Goal: Communication & Community: Answer question/provide support

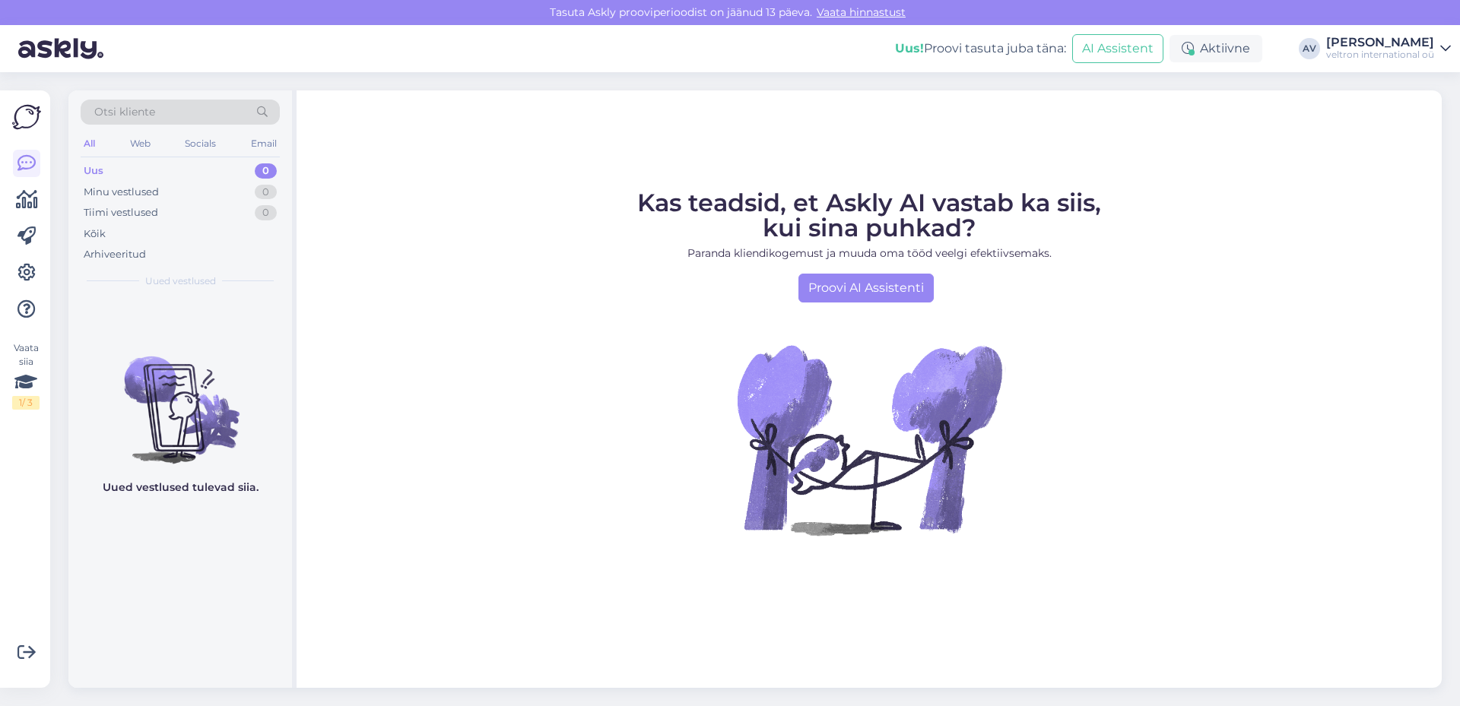
click at [134, 173] on div "Uus 0" at bounding box center [180, 170] width 199 height 21
click at [133, 193] on div "Minu vestlused" at bounding box center [121, 192] width 75 height 15
click at [133, 214] on div "Tiimi vestlused" at bounding box center [121, 212] width 74 height 15
click at [30, 114] on img at bounding box center [26, 117] width 29 height 29
click at [20, 194] on icon at bounding box center [27, 200] width 22 height 18
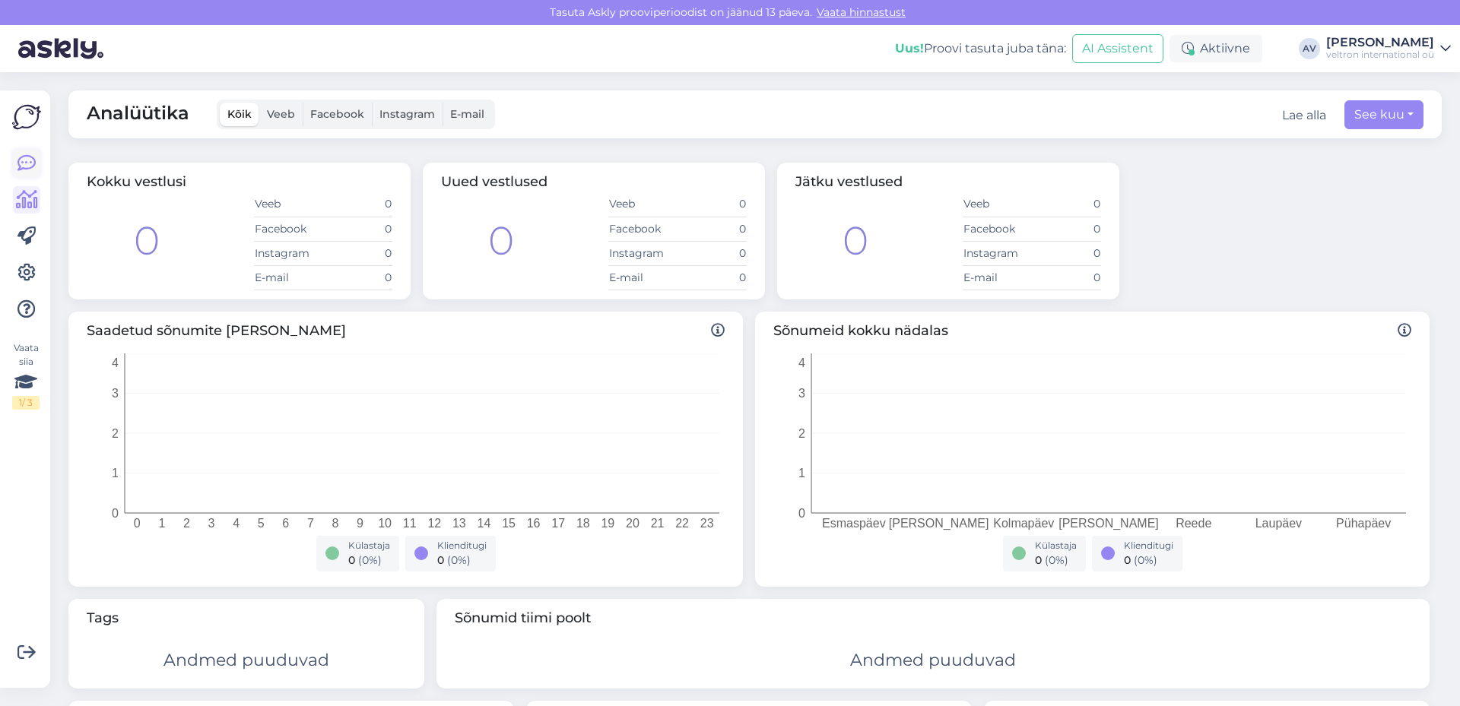
click at [25, 154] on icon at bounding box center [26, 163] width 18 height 18
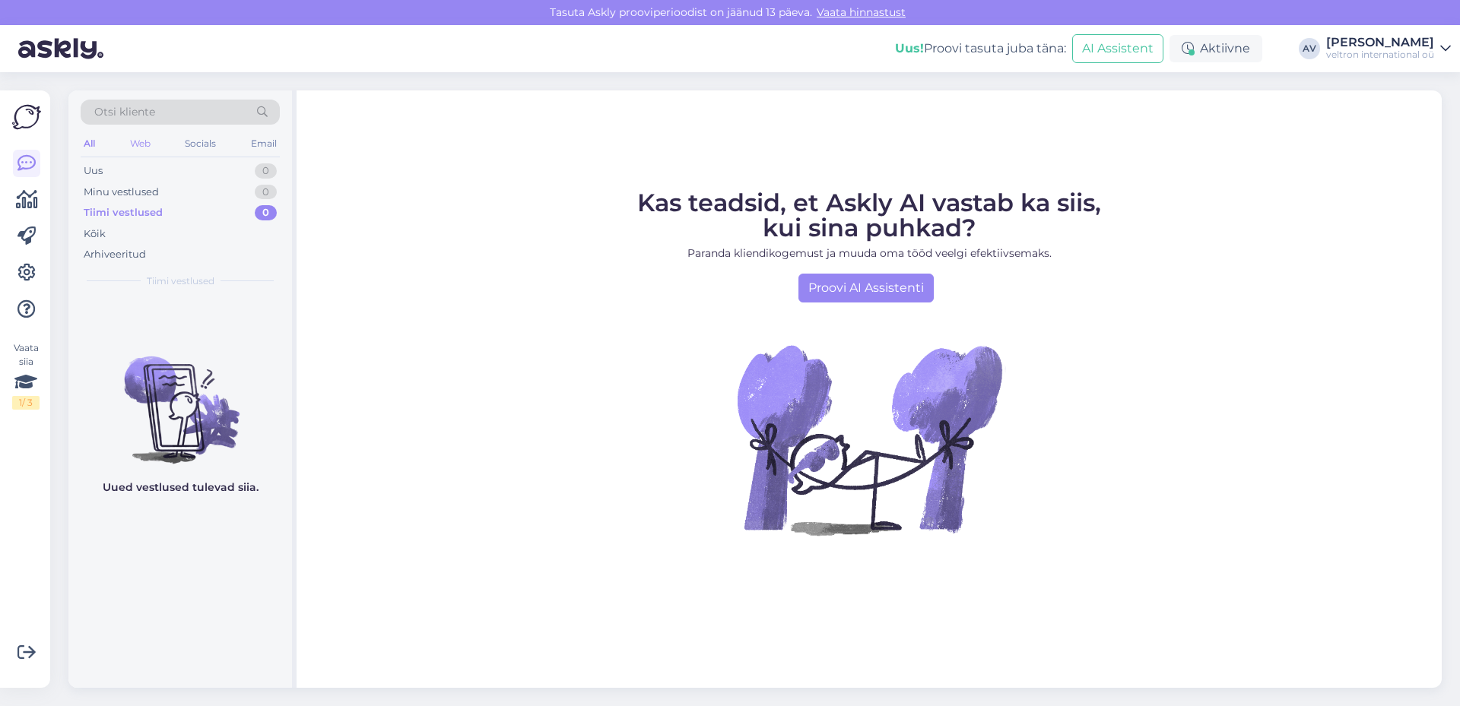
click at [128, 141] on div "Web" at bounding box center [140, 144] width 27 height 20
click at [208, 138] on div "Socials" at bounding box center [200, 144] width 37 height 20
click at [263, 144] on div "Email" at bounding box center [264, 144] width 32 height 20
click at [88, 141] on div "All" at bounding box center [89, 144] width 17 height 20
click at [98, 167] on div "Uus" at bounding box center [93, 170] width 19 height 15
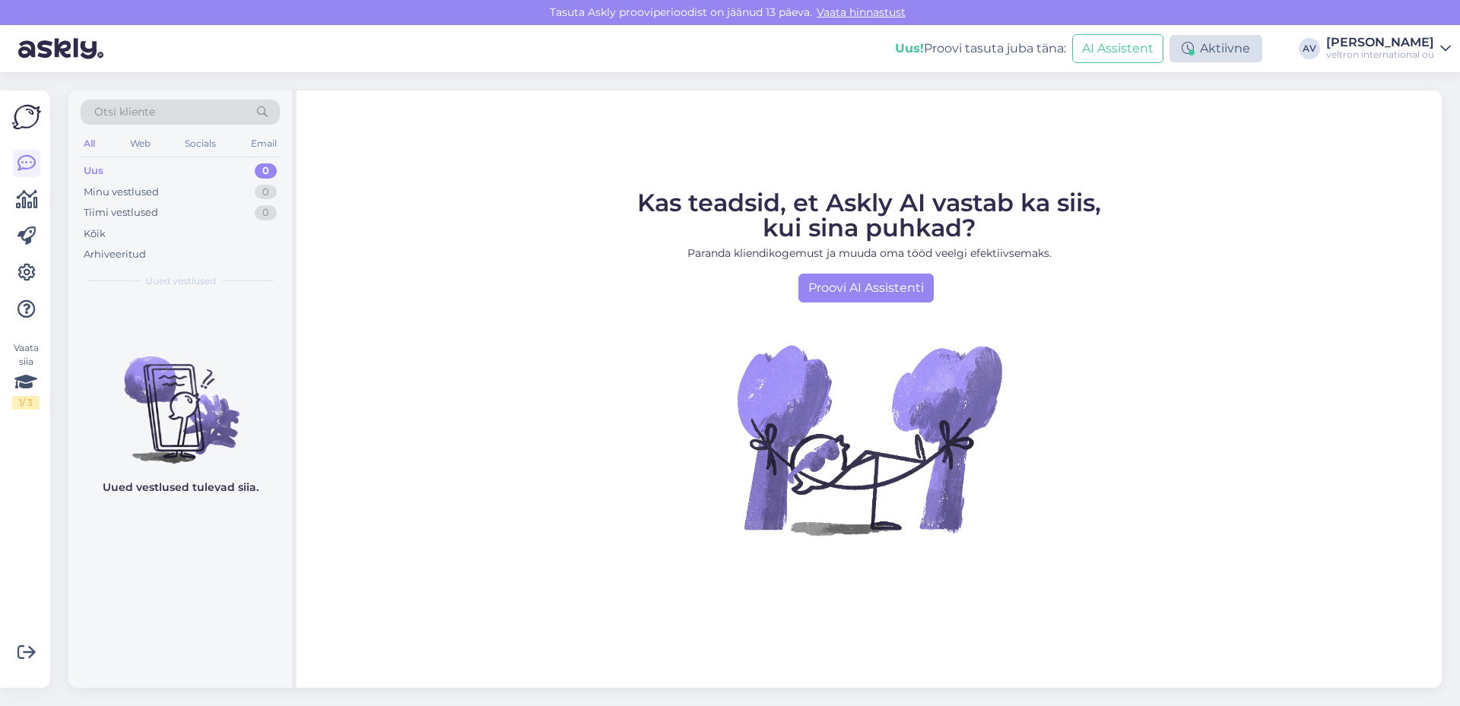
click at [1244, 47] on div "Aktiivne" at bounding box center [1215, 48] width 93 height 27
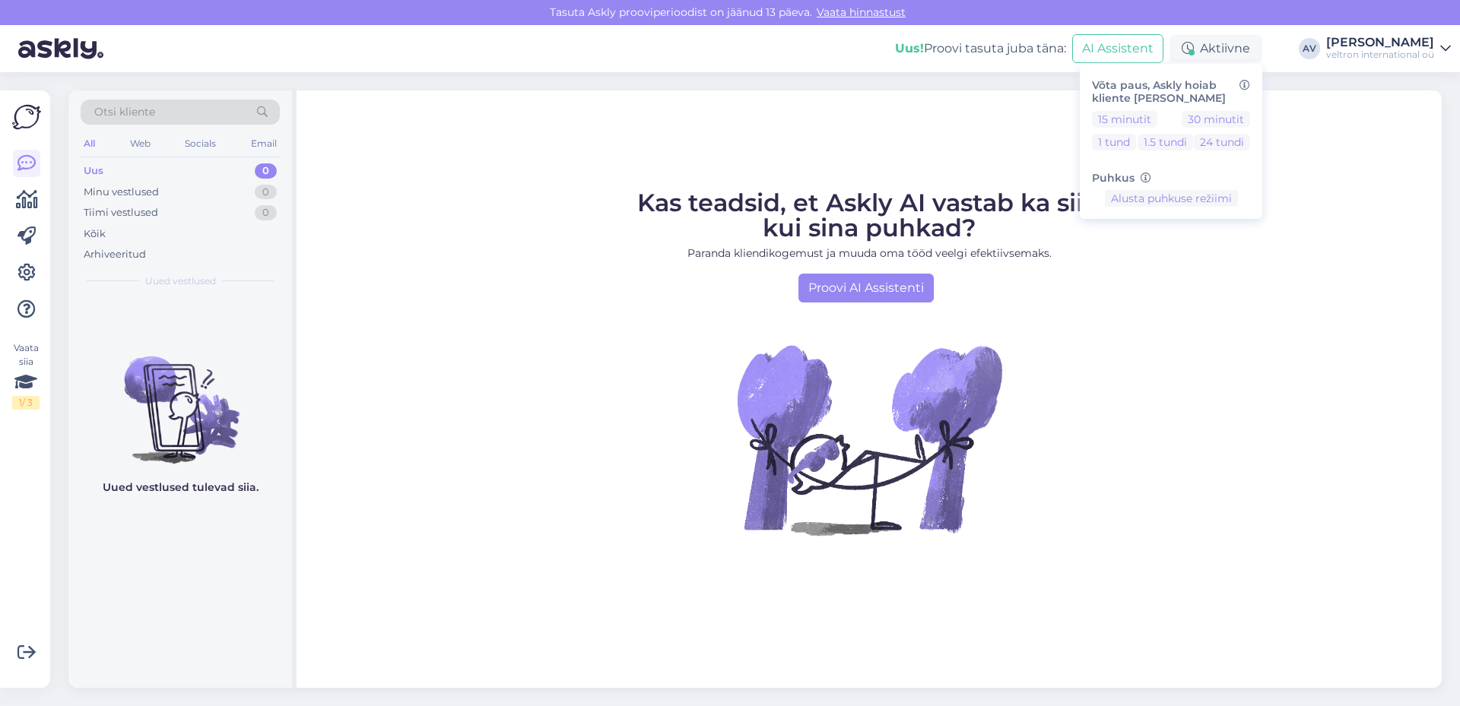
click at [1346, 167] on div "Kas teadsid, et Askly AI vastab ka siis, kui sina puhkad? Paranda kliendikogemu…" at bounding box center [868, 388] width 1145 height 597
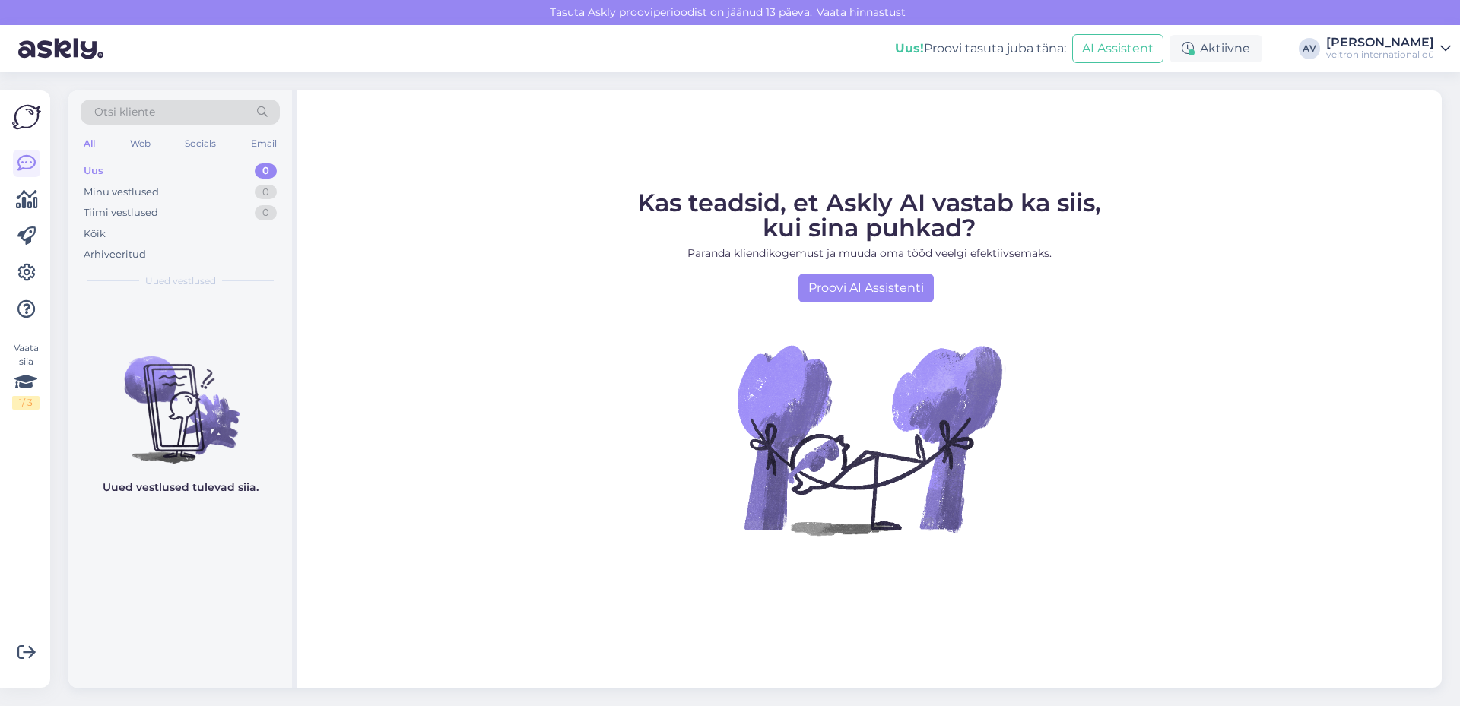
click at [183, 283] on span "Uued vestlused" at bounding box center [180, 281] width 71 height 14
click at [1399, 34] on div "Uus! Proovi tasuta juba täna: AI Assistent Aktiivne Võta paus, Askly hoiab klie…" at bounding box center [730, 48] width 1460 height 47
click at [1422, 41] on div "[PERSON_NAME]" at bounding box center [1380, 42] width 108 height 12
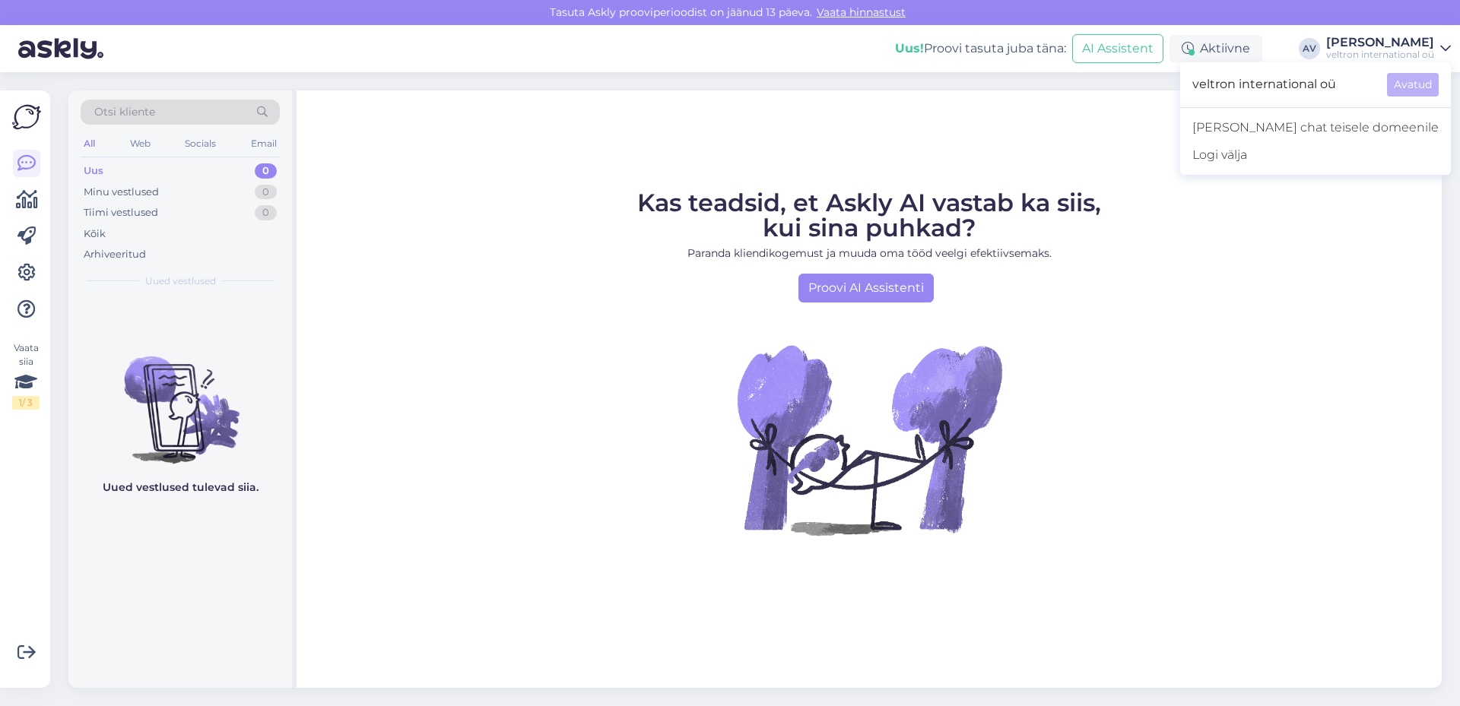
click at [1340, 78] on span "veltron international oü" at bounding box center [1283, 85] width 182 height 24
click at [1372, 79] on span "veltron international oü" at bounding box center [1283, 85] width 182 height 24
click at [1288, 79] on span "veltron international oü" at bounding box center [1283, 85] width 182 height 24
click at [206, 220] on div "Tiimi vestlused 0" at bounding box center [180, 212] width 199 height 21
click at [182, 176] on div "Uus 0" at bounding box center [180, 170] width 199 height 21
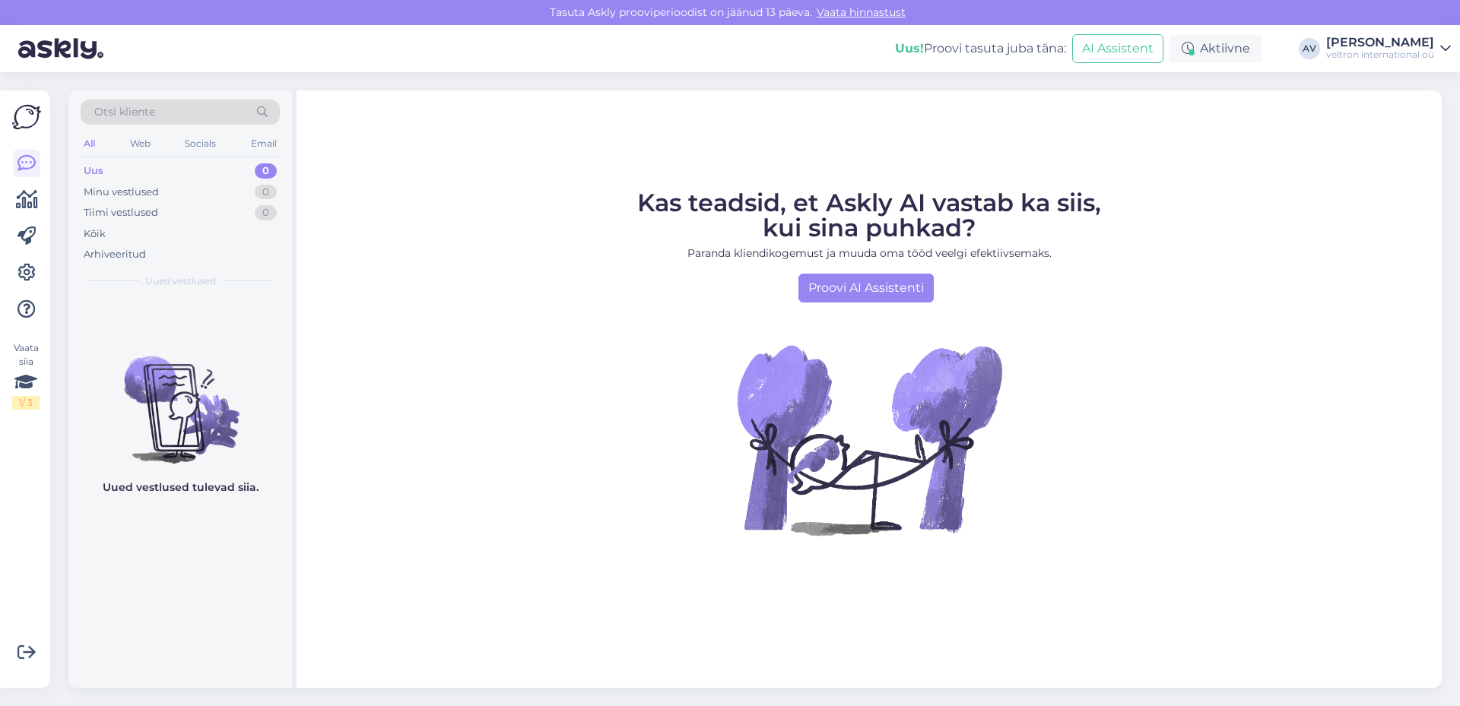
click at [1406, 48] on div "[PERSON_NAME]" at bounding box center [1380, 42] width 108 height 12
click at [934, 160] on div "Kas teadsid, et Askly AI vastab ka siis, kui sina puhkad? Paranda kliendikogemu…" at bounding box center [868, 388] width 1145 height 597
click at [1375, 40] on div "[PERSON_NAME]" at bounding box center [1380, 42] width 108 height 12
click at [1350, 267] on figure "Kas teadsid, et Askly AI vastab ka siis, kui sina puhkad? Paranda kliendikogemu…" at bounding box center [868, 383] width 1117 height 385
click at [138, 171] on div "Uus 0" at bounding box center [180, 170] width 199 height 21
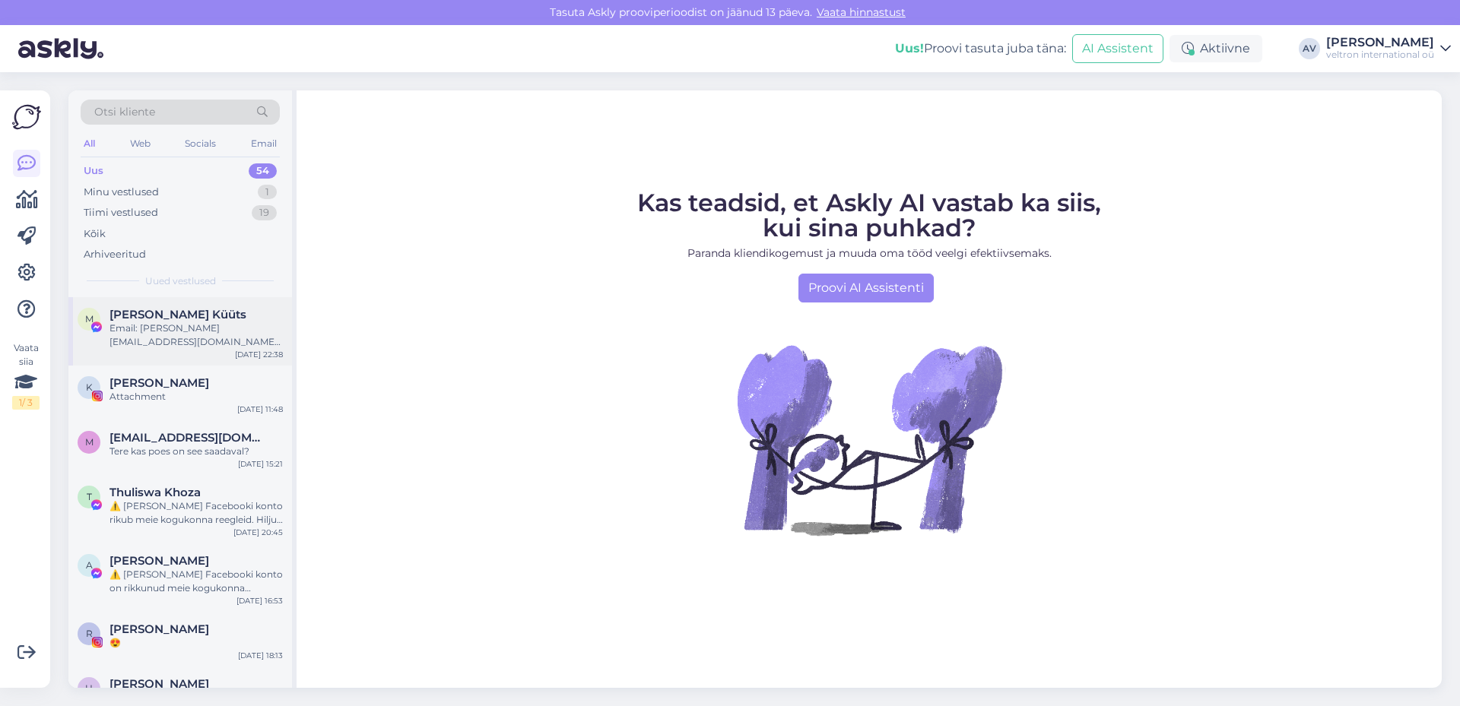
click at [148, 337] on div "Email: [PERSON_NAME][EMAIL_ADDRESS][DOMAIN_NAME] Date of birth: [DEMOGRAPHIC_DA…" at bounding box center [195, 335] width 173 height 27
click at [173, 169] on div "Uus 54" at bounding box center [180, 170] width 199 height 21
click at [1382, 60] on div "veltron international oü" at bounding box center [1380, 55] width 108 height 12
click at [1352, 41] on div "[PERSON_NAME]" at bounding box center [1380, 42] width 108 height 12
click at [1354, 36] on div "[PERSON_NAME]" at bounding box center [1380, 42] width 108 height 12
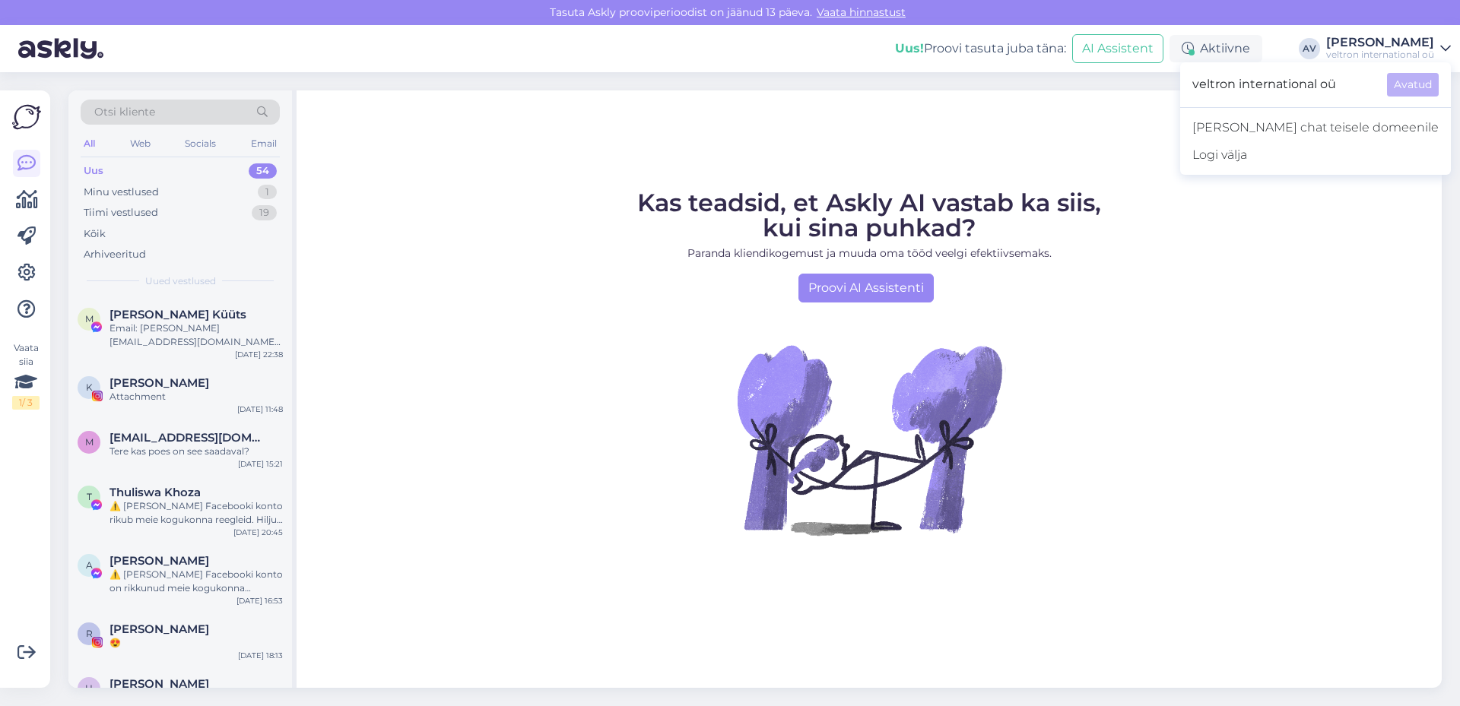
click at [1444, 45] on icon at bounding box center [1445, 49] width 11 height 12
click at [1299, 94] on span "veltron international oü" at bounding box center [1283, 85] width 182 height 24
click at [1386, 82] on div "veltron international oü Avatud" at bounding box center [1315, 84] width 271 height 33
click at [1343, 82] on span "veltron international oü" at bounding box center [1283, 85] width 182 height 24
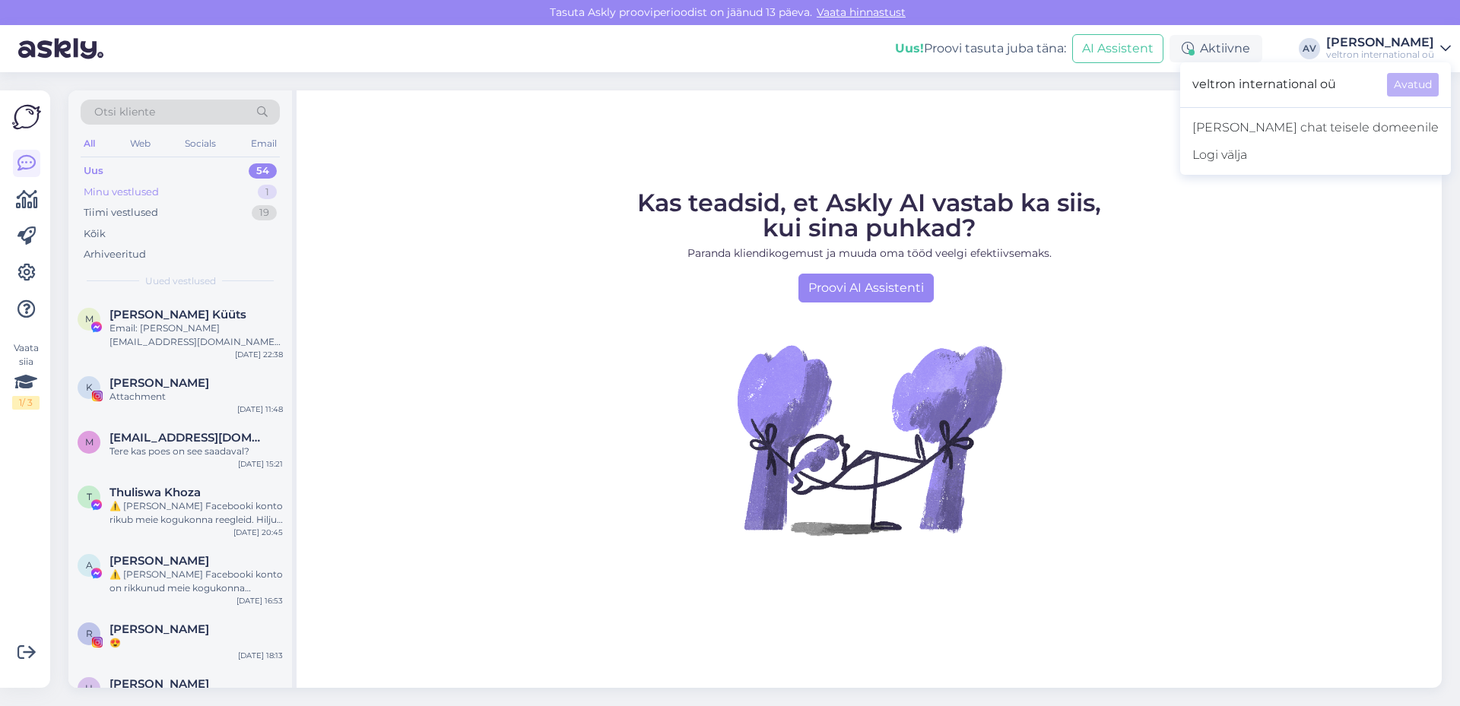
click at [170, 188] on div "Minu vestlused 1" at bounding box center [180, 192] width 199 height 21
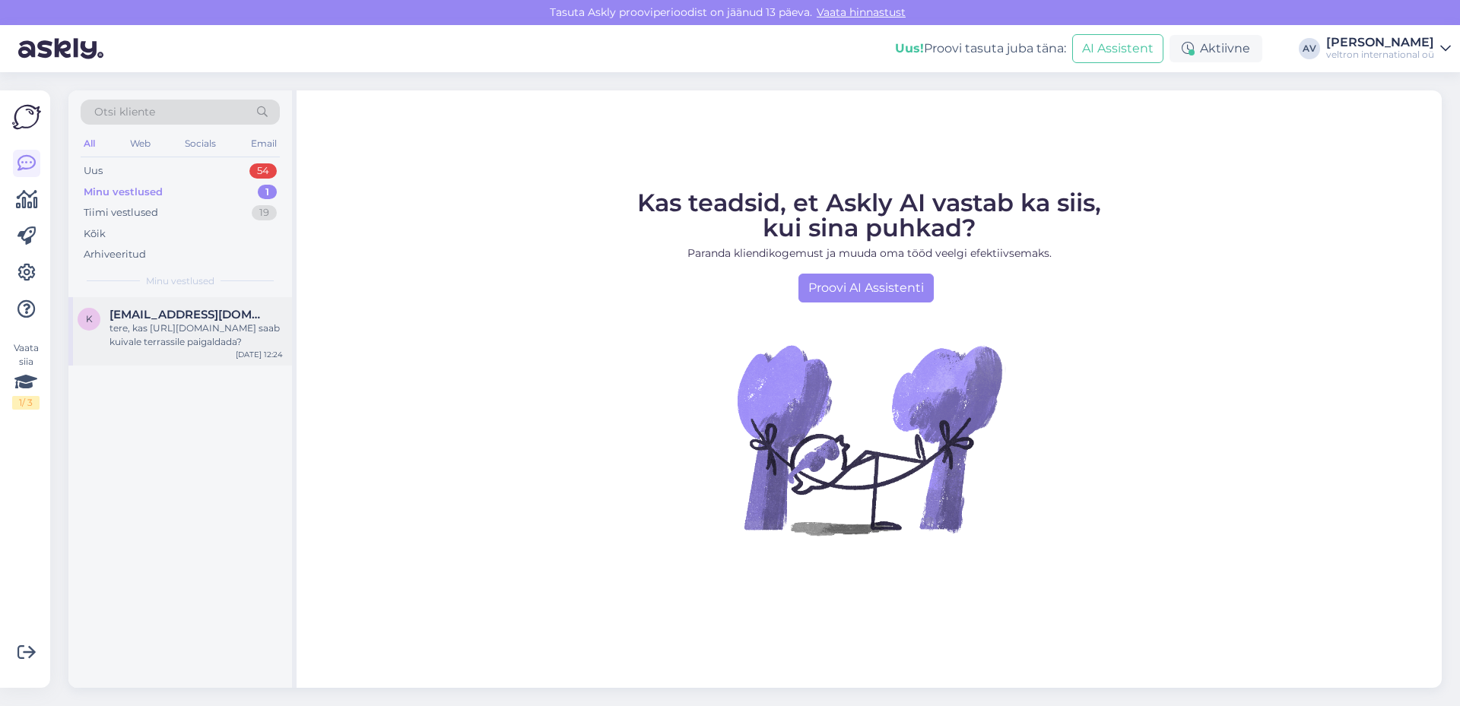
click at [161, 341] on div "tere, kas [URL][DOMAIN_NAME] saab kuivale terrassile paigaldada?" at bounding box center [195, 335] width 173 height 27
click at [140, 334] on div "tere, kas [URL][DOMAIN_NAME] saab kuivale terrassile paigaldada?" at bounding box center [195, 335] width 173 height 27
click at [120, 171] on div "Uus 54" at bounding box center [180, 170] width 199 height 21
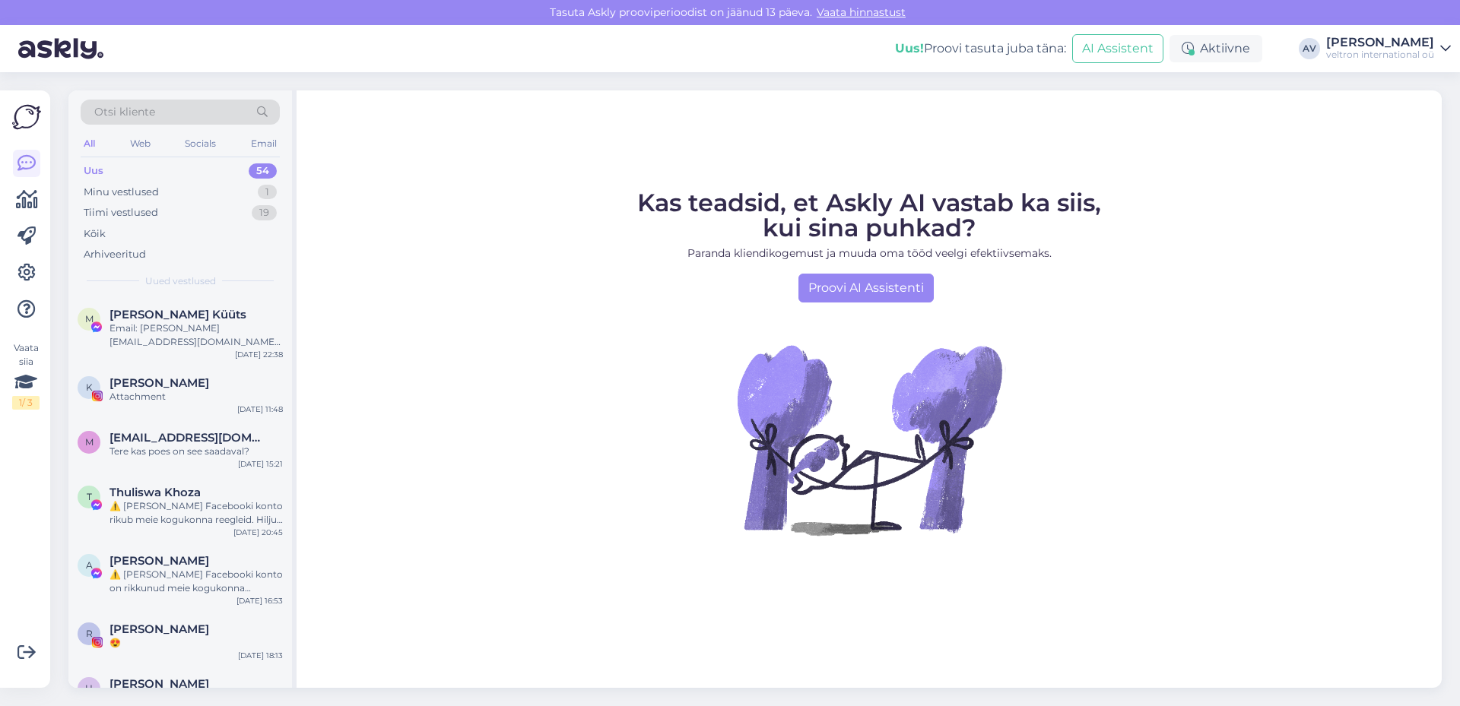
click at [1445, 47] on icon at bounding box center [1445, 49] width 11 height 12
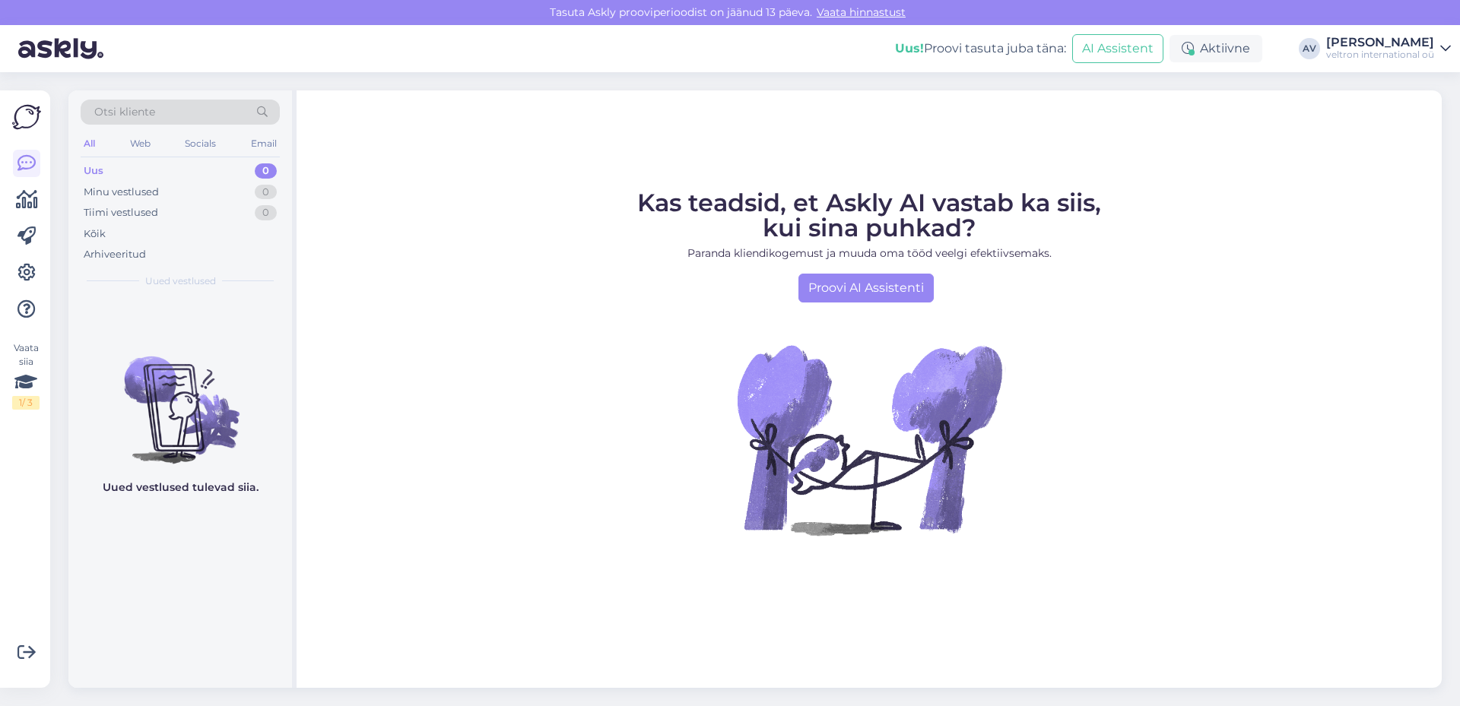
click at [1370, 149] on div "Kas teadsid, et Askly AI vastab ka siis, kui sina puhkad? Paranda kliendikogemu…" at bounding box center [868, 388] width 1145 height 597
click at [584, 124] on div "Kas teadsid, et Askly AI vastab ka siis, kui sina puhkad? Paranda kliendikogemu…" at bounding box center [868, 388] width 1145 height 597
click at [586, 124] on div "Kas teadsid, et Askly AI vastab ka siis, kui sina puhkad? Paranda kliendikogemu…" at bounding box center [868, 388] width 1145 height 597
click at [1298, 172] on div "Kas teadsid, et Askly AI vastab ka siis, kui sina puhkad? Paranda kliendikogemu…" at bounding box center [868, 388] width 1145 height 597
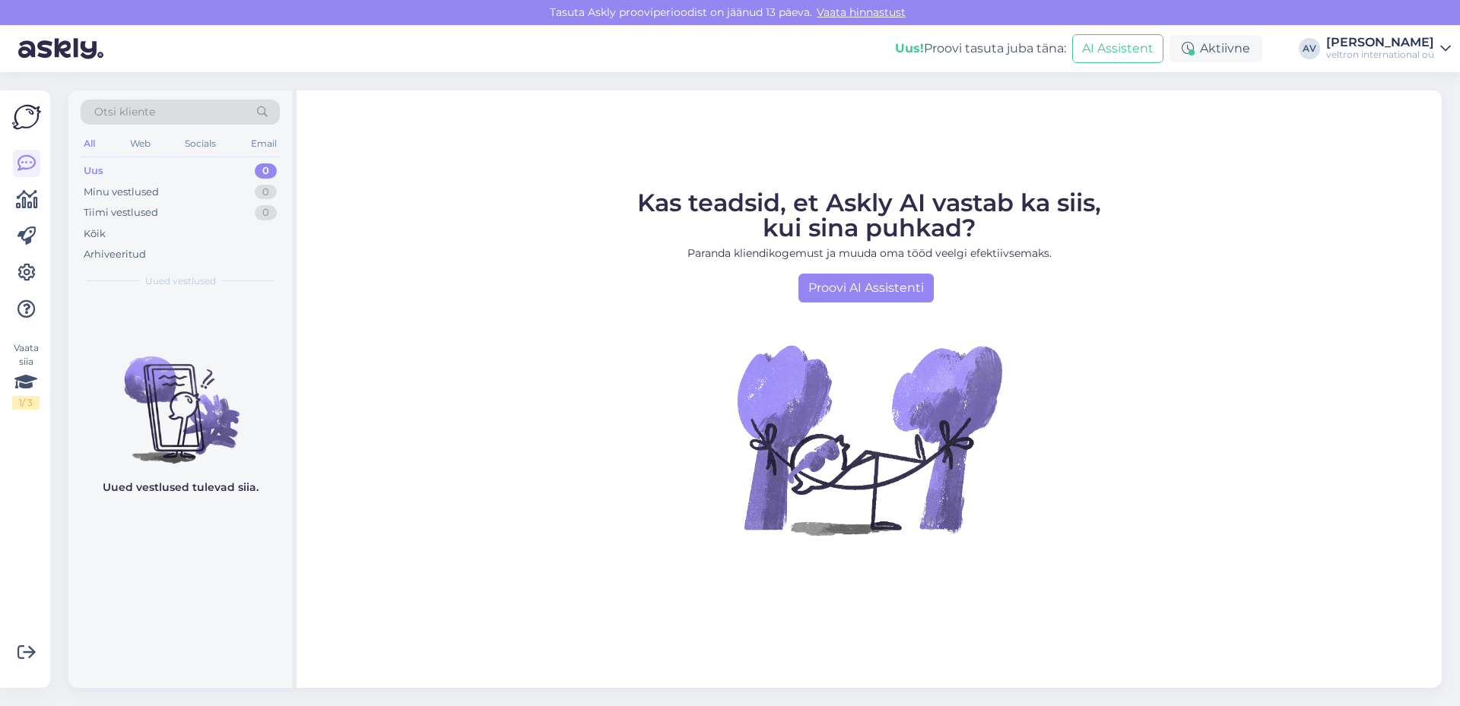
click at [1447, 49] on icon at bounding box center [1445, 49] width 11 height 12
click at [1418, 114] on button "Ava" at bounding box center [1421, 118] width 33 height 24
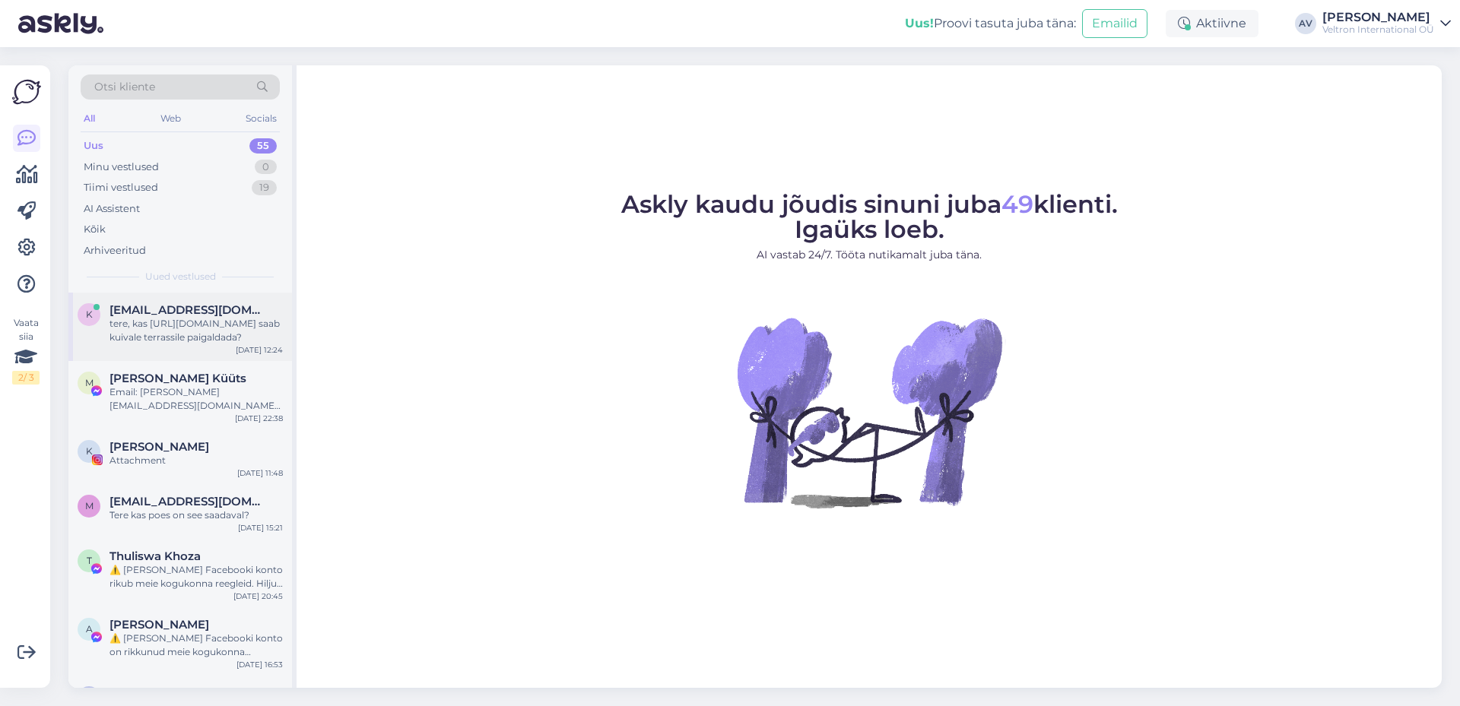
click at [208, 331] on div "tere, kas [URL][DOMAIN_NAME] saab kuivale terrassile paigaldada?" at bounding box center [195, 330] width 173 height 27
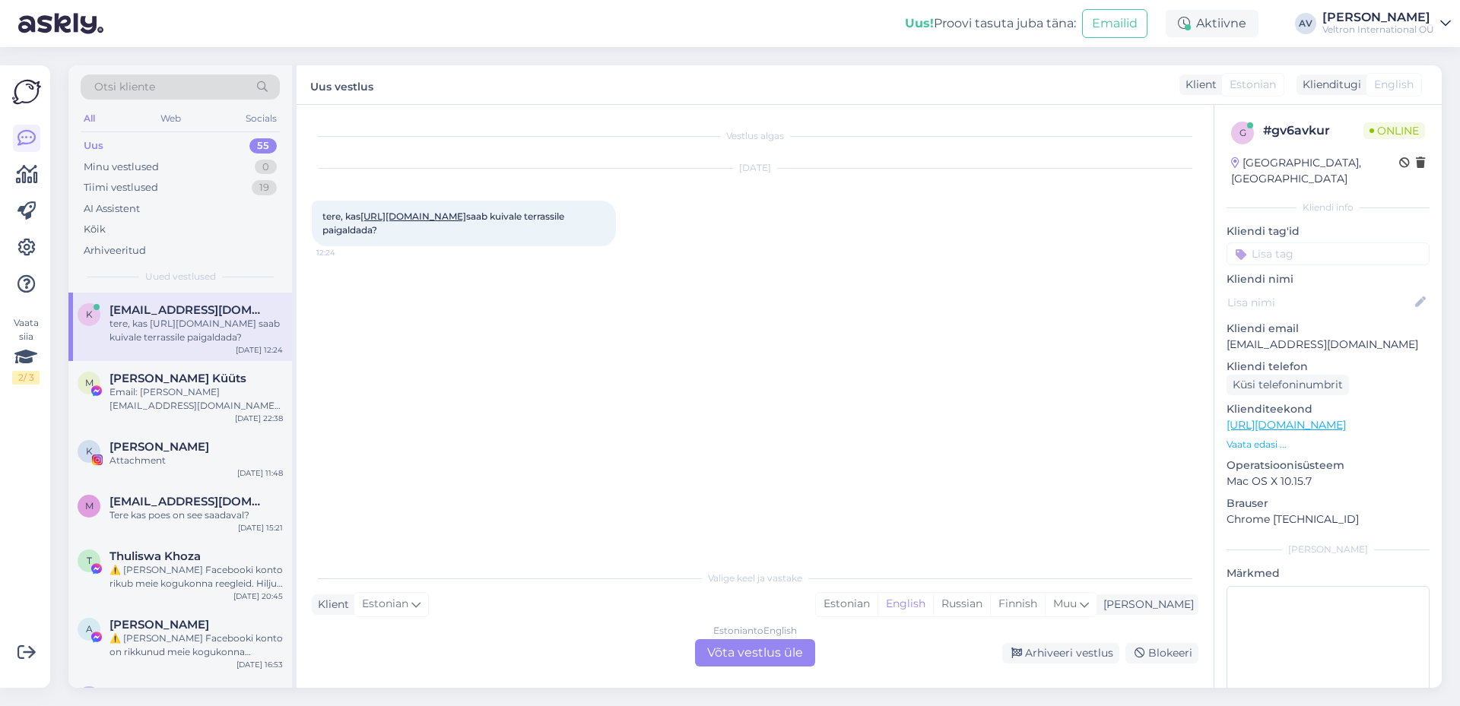
click at [778, 643] on div "Estonian to English Võta vestlus üle" at bounding box center [755, 652] width 120 height 27
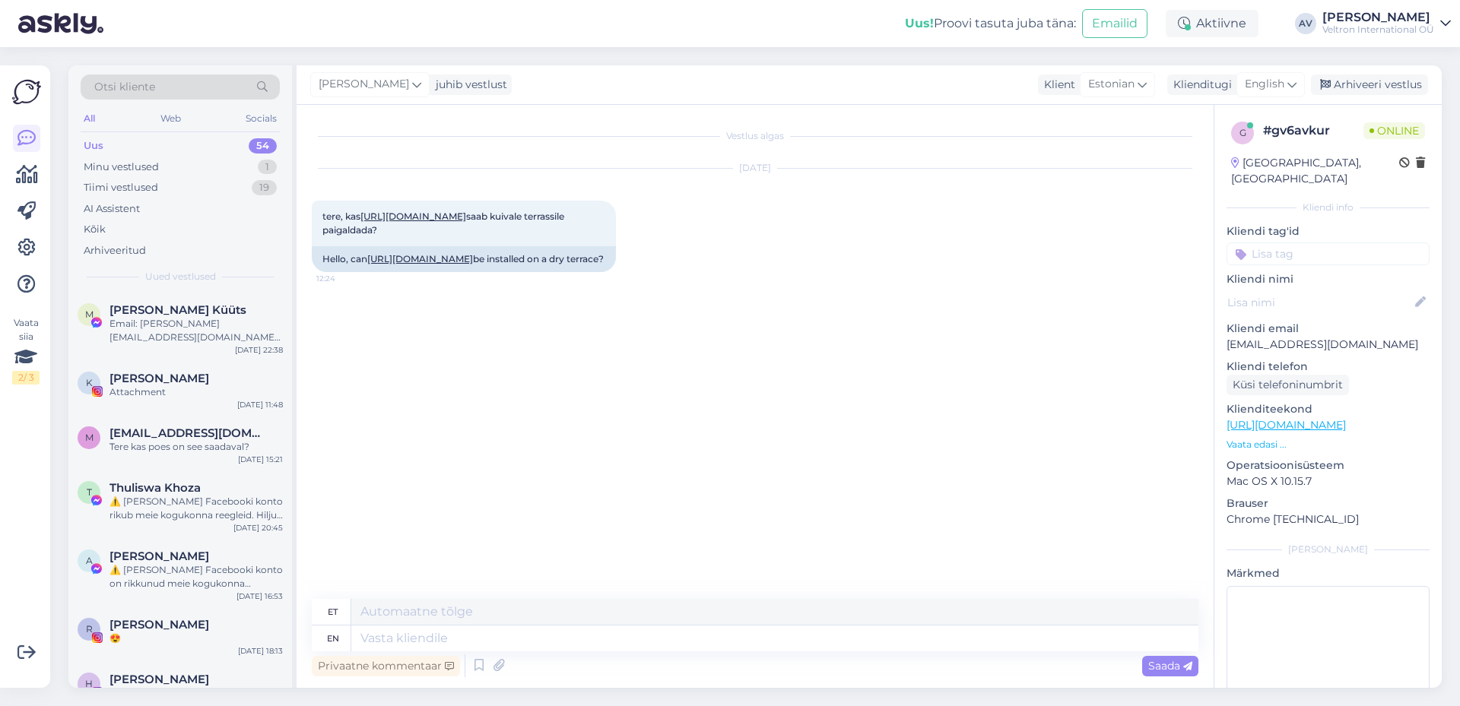
click at [834, 289] on div "Sep 4 2025 tere, kas https://www.veltekspert.ee/soojuskiirgurid-infrapuna-kutte…" at bounding box center [755, 220] width 886 height 137
click at [458, 521] on div "Vestlus algas Sep 4 2025 tere, kas https://www.veltekspert.ee/soojuskiirgurid-i…" at bounding box center [762, 352] width 900 height 465
click at [383, 389] on div "Vestlus algas Sep 4 2025 tere, kas https://www.veltekspert.ee/soojuskiirgurid-i…" at bounding box center [762, 352] width 900 height 465
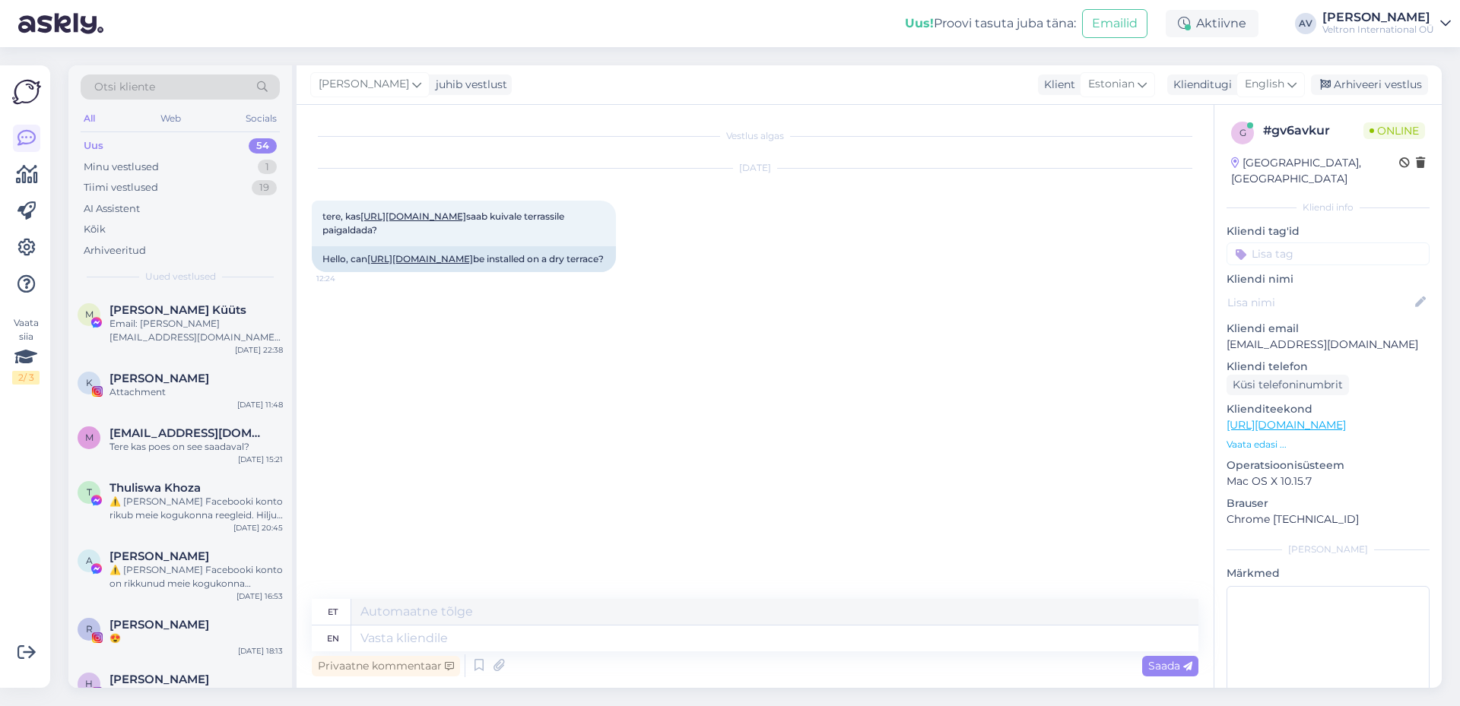
click at [438, 390] on div "Vestlus algas Sep 4 2025 tere, kas https://www.veltekspert.ee/soojuskiirgurid-i…" at bounding box center [762, 352] width 900 height 465
click at [511, 360] on div "Vestlus algas Sep 4 2025 tere, kas https://www.veltekspert.ee/soojuskiirgurid-i…" at bounding box center [762, 352] width 900 height 465
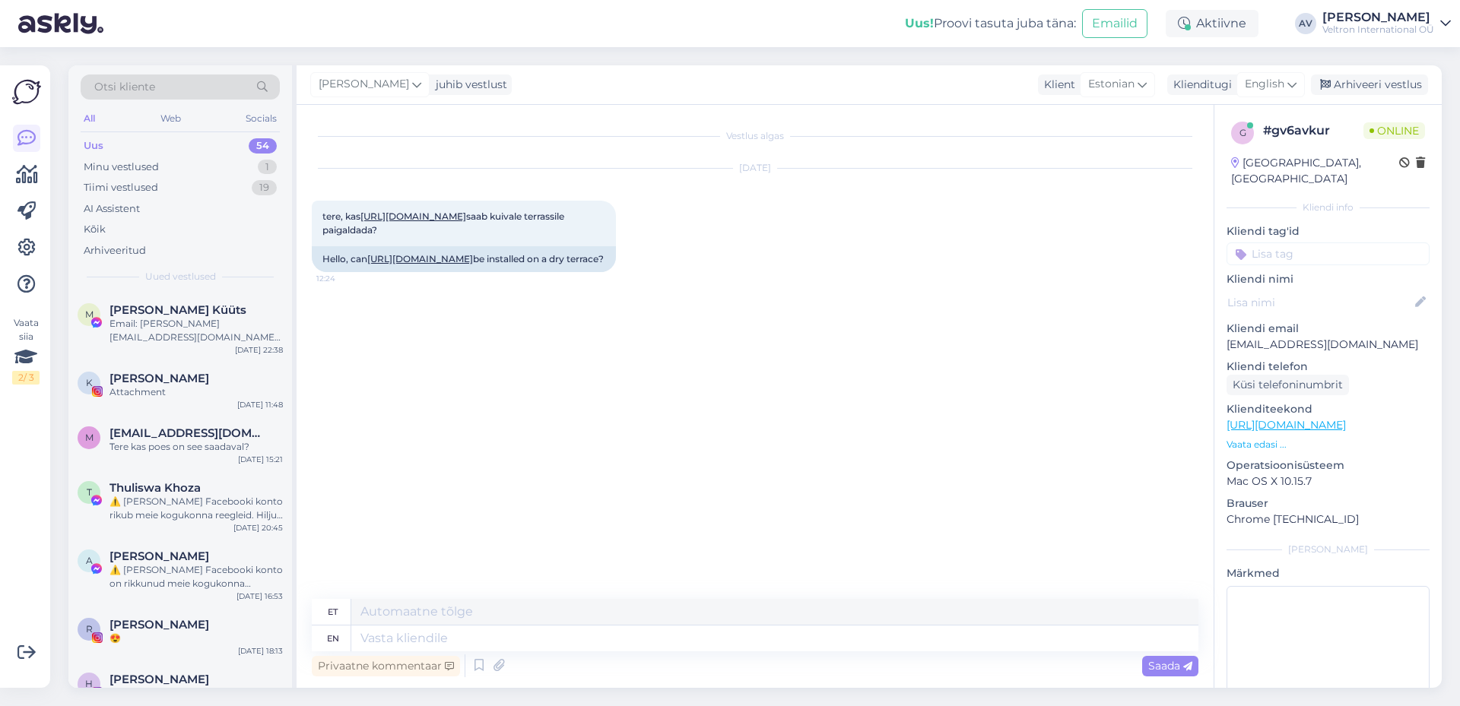
click at [1360, 19] on div "[PERSON_NAME]" at bounding box center [1378, 17] width 112 height 12
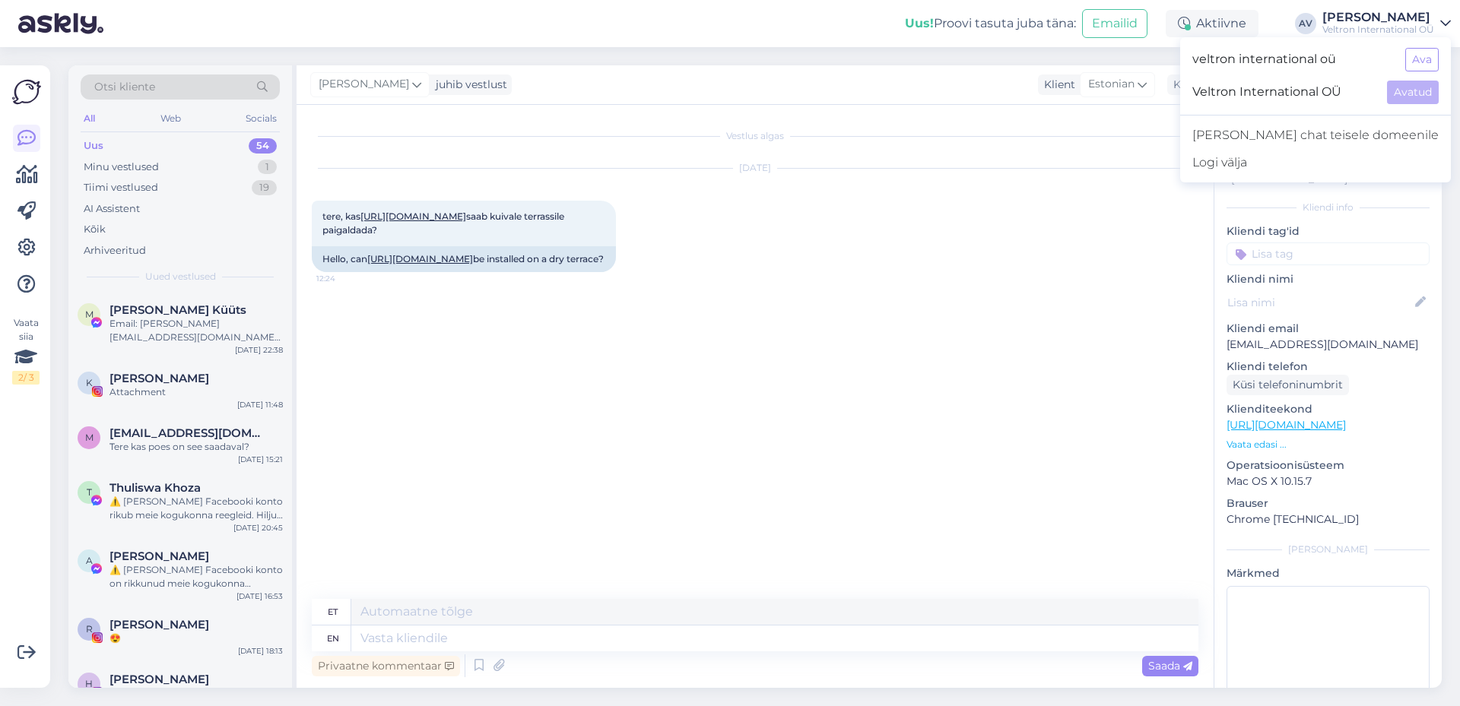
click at [867, 289] on div "Sep 4 2025 tere, kas https://www.veltekspert.ee/soojuskiirgurid-infrapuna-kutte…" at bounding box center [755, 220] width 886 height 137
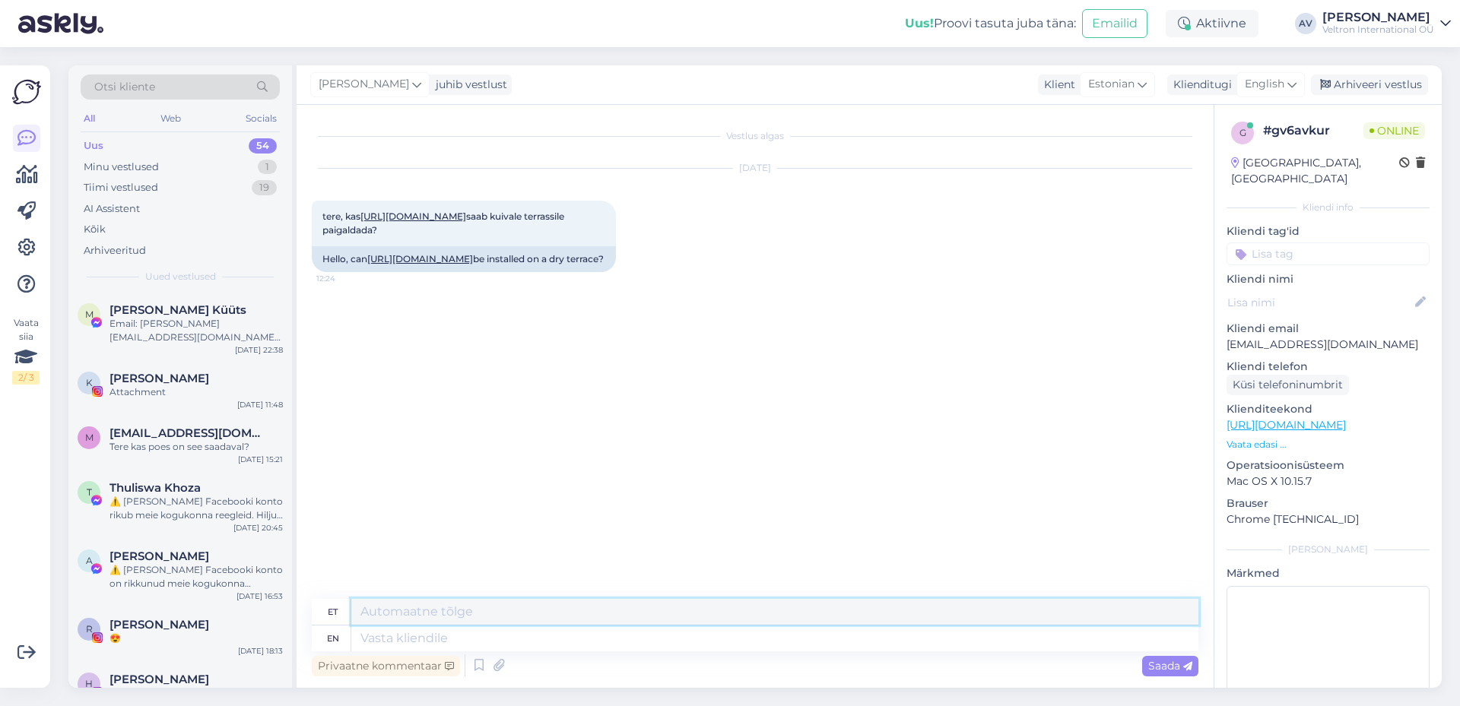
click at [531, 610] on textarea at bounding box center [774, 612] width 847 height 26
click at [533, 638] on textarea at bounding box center [774, 639] width 847 height 26
type textarea "Tere"
type textarea "Tere,"
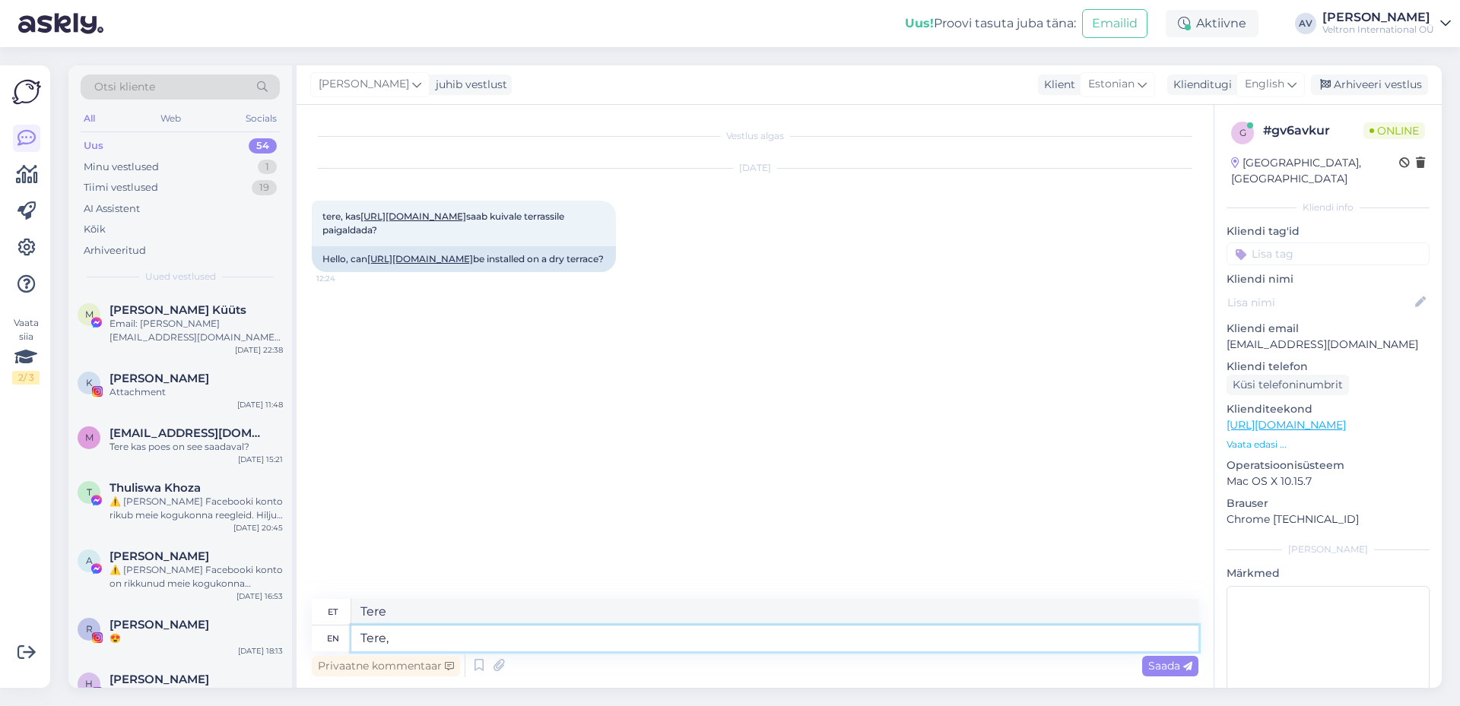
type textarea "Tere,"
type textarea "Tere, saame"
type textarea "Tere, sama"
type textarea "Tere,"
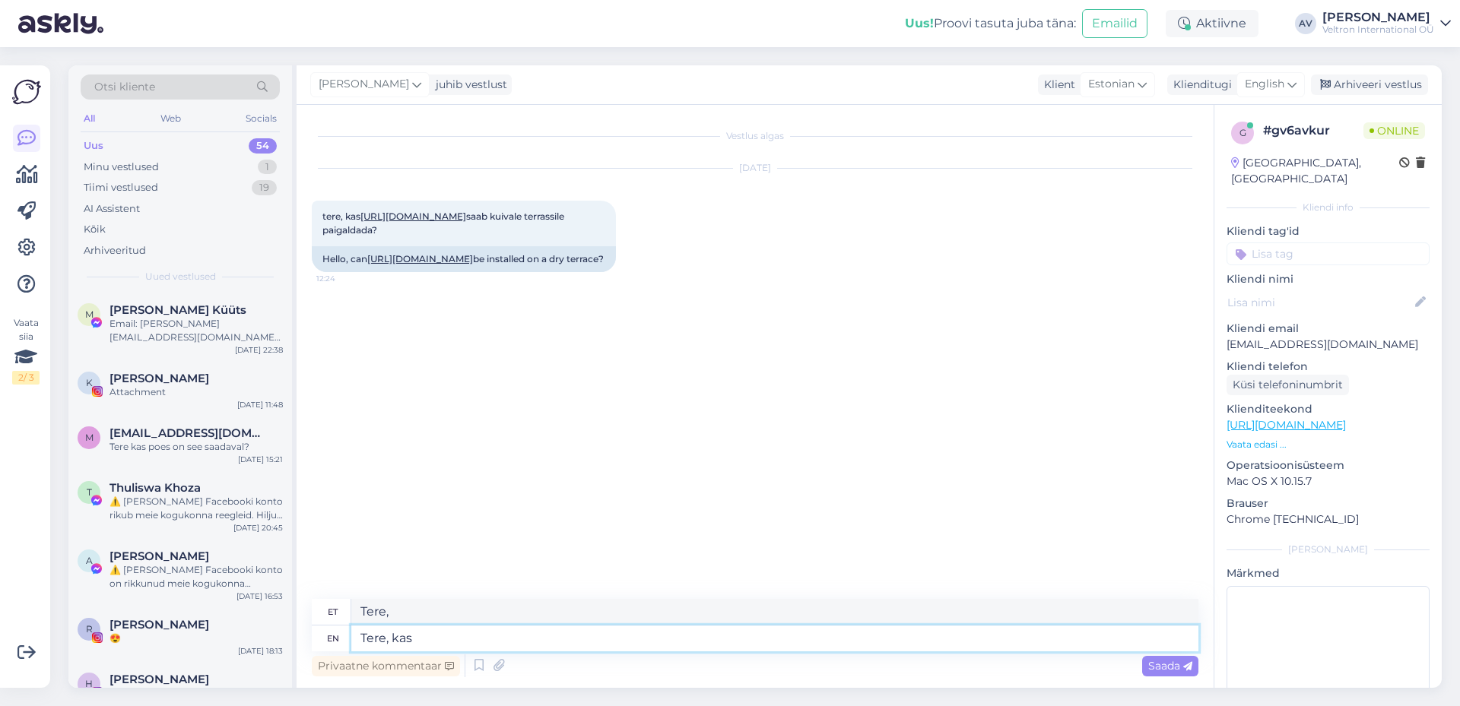
type textarea "Tere, kas"
type textarea "Tere, kas terrass"
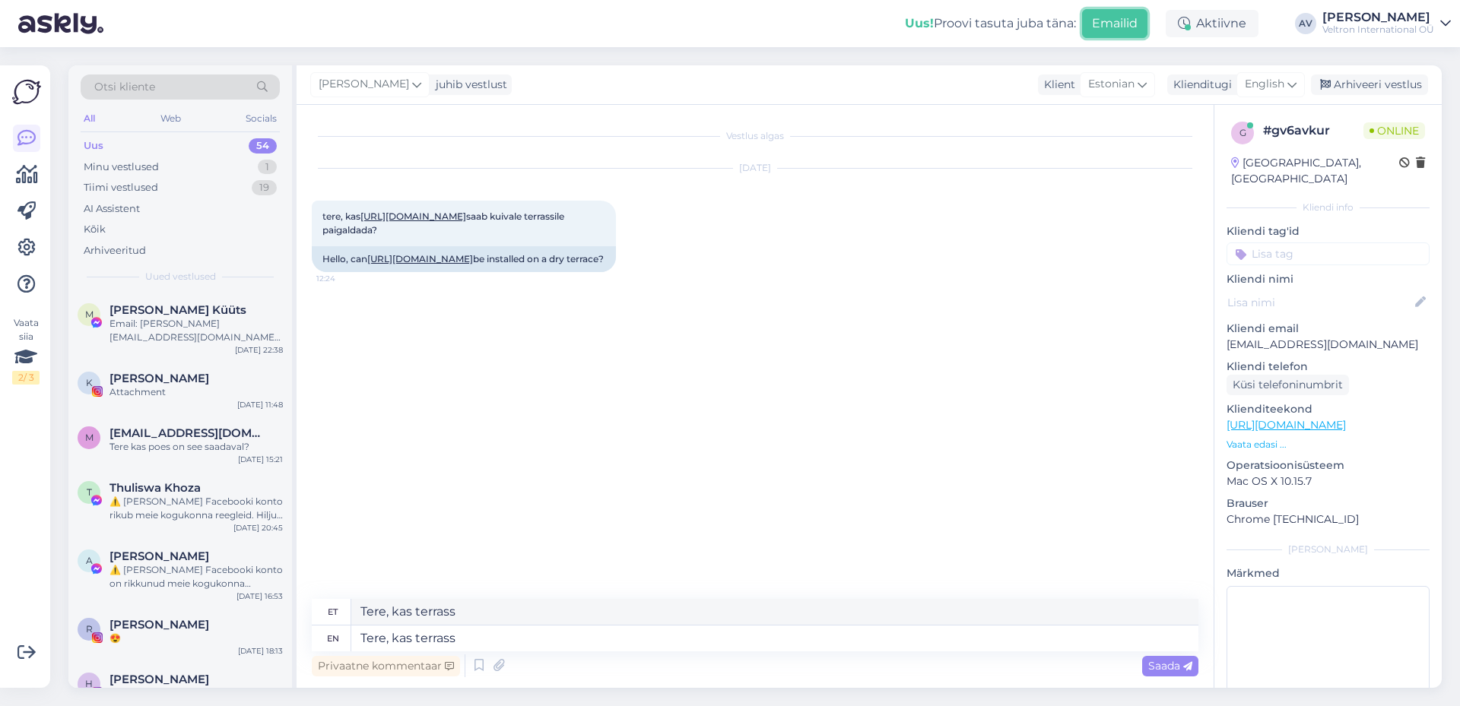
click at [1106, 30] on button "Emailid" at bounding box center [1114, 23] width 65 height 29
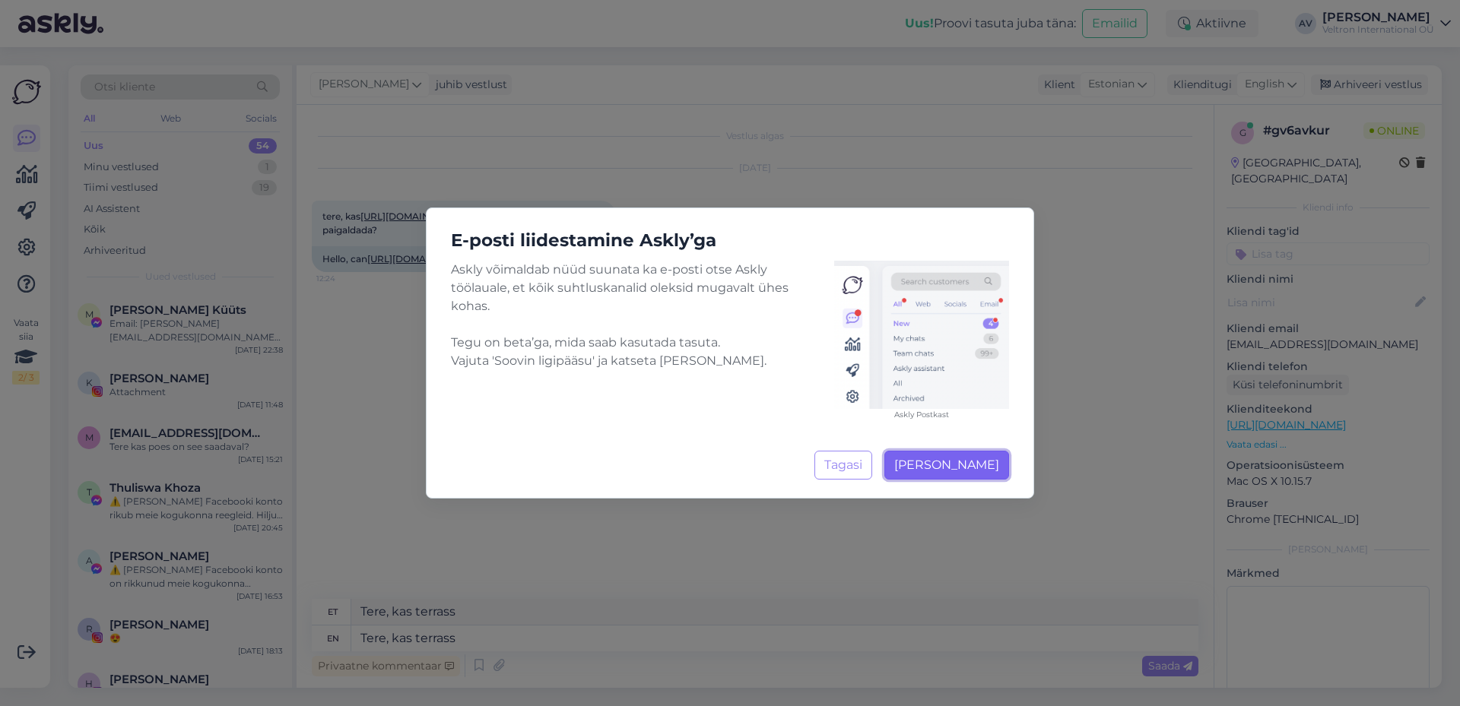
click at [965, 460] on span "Soovin ligipääsu" at bounding box center [946, 465] width 105 height 14
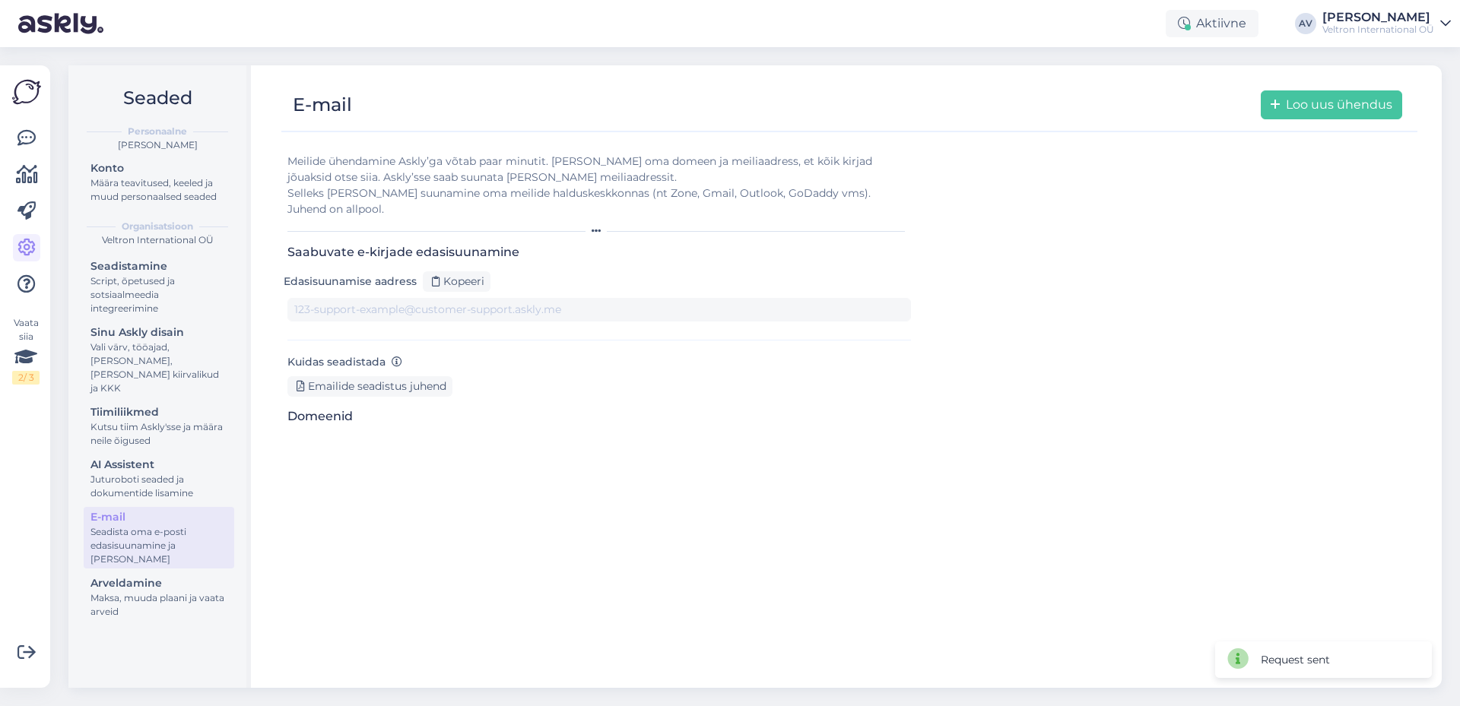
type input "1xy2uw2cvob-1ifk1uwf56q.support@tickets.askly.me"
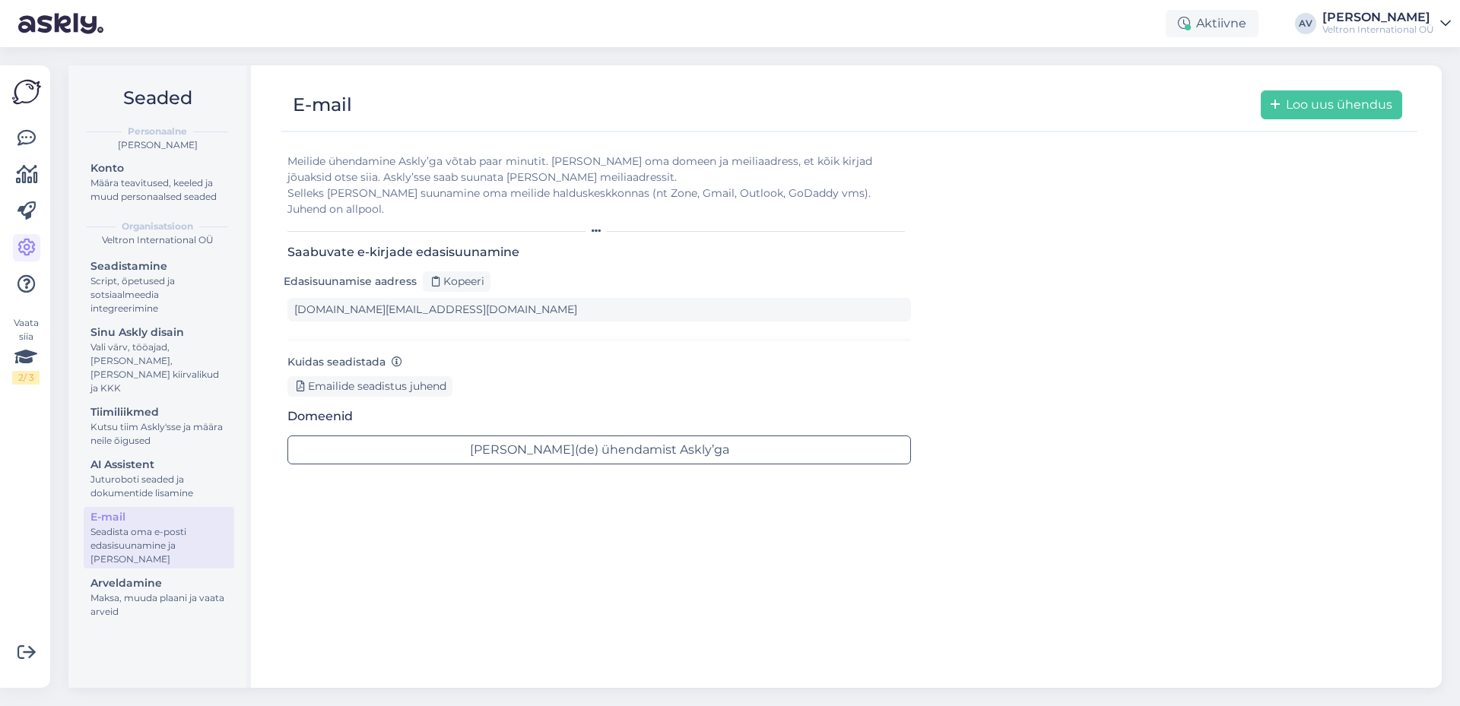
click at [1158, 405] on div "Meilide ühendamine Askly’ga võtab paar minutit. Lisa oma domeen ja meiliaadress…" at bounding box center [849, 308] width 1124 height 335
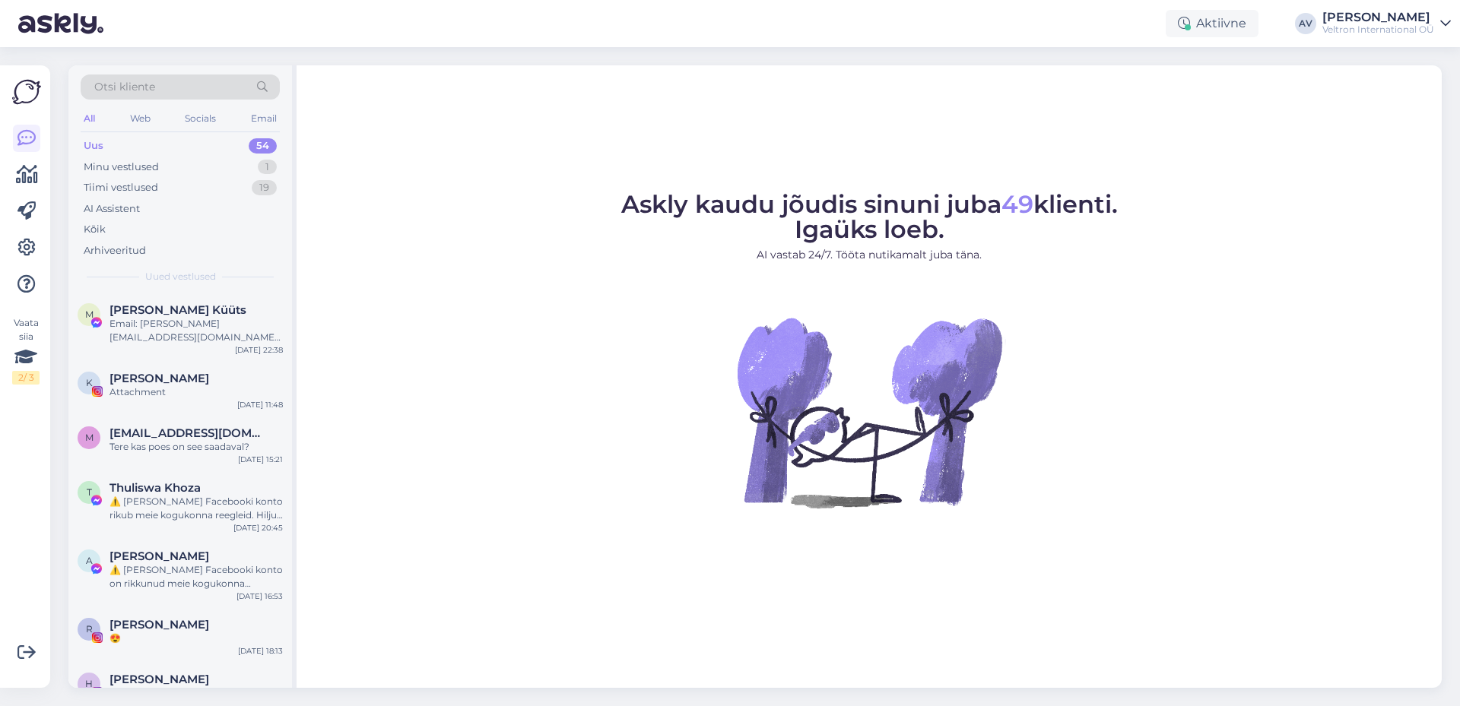
click at [1441, 19] on icon at bounding box center [1445, 23] width 11 height 12
click at [1331, 90] on span "Veltron International OÜ" at bounding box center [1283, 93] width 182 height 24
click at [1197, 263] on figure "Askly kaudu jõudis sinuni juba 49 klienti. Igaüks loeb. AI vastab 24/7. Tööta n…" at bounding box center [868, 370] width 1117 height 357
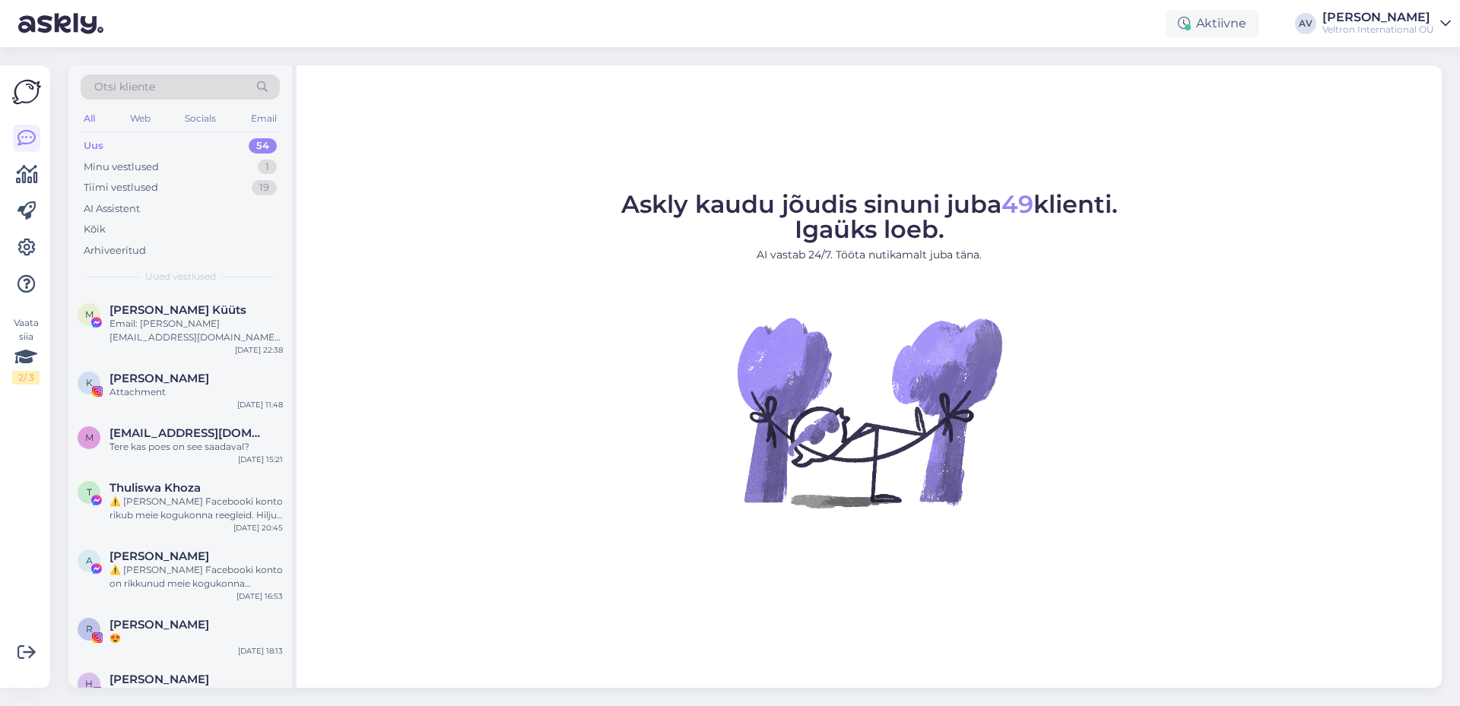
click at [158, 150] on div "Uus 54" at bounding box center [180, 145] width 199 height 21
click at [113, 227] on div "Kõik" at bounding box center [180, 229] width 199 height 21
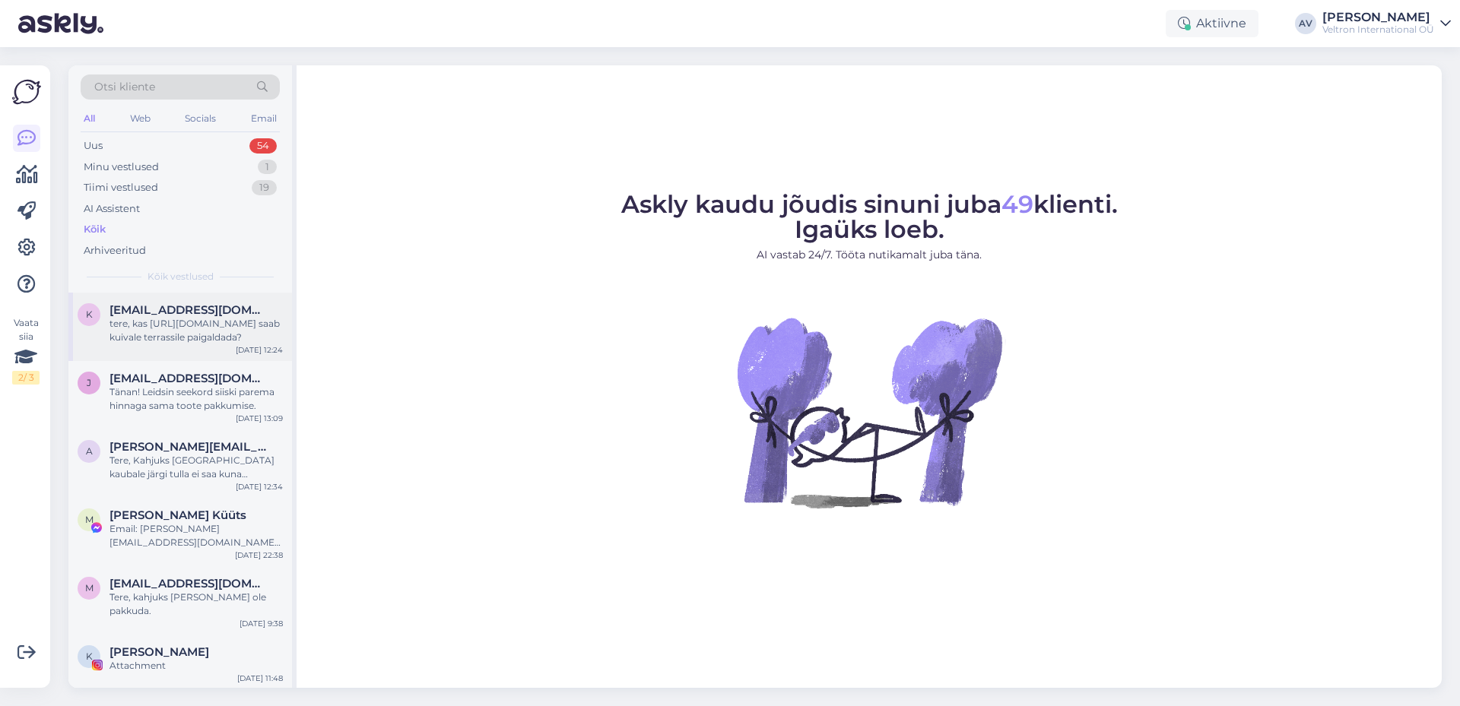
click at [192, 318] on div "tere, kas [URL][DOMAIN_NAME] saab kuivale terrassile paigaldada?" at bounding box center [195, 330] width 173 height 27
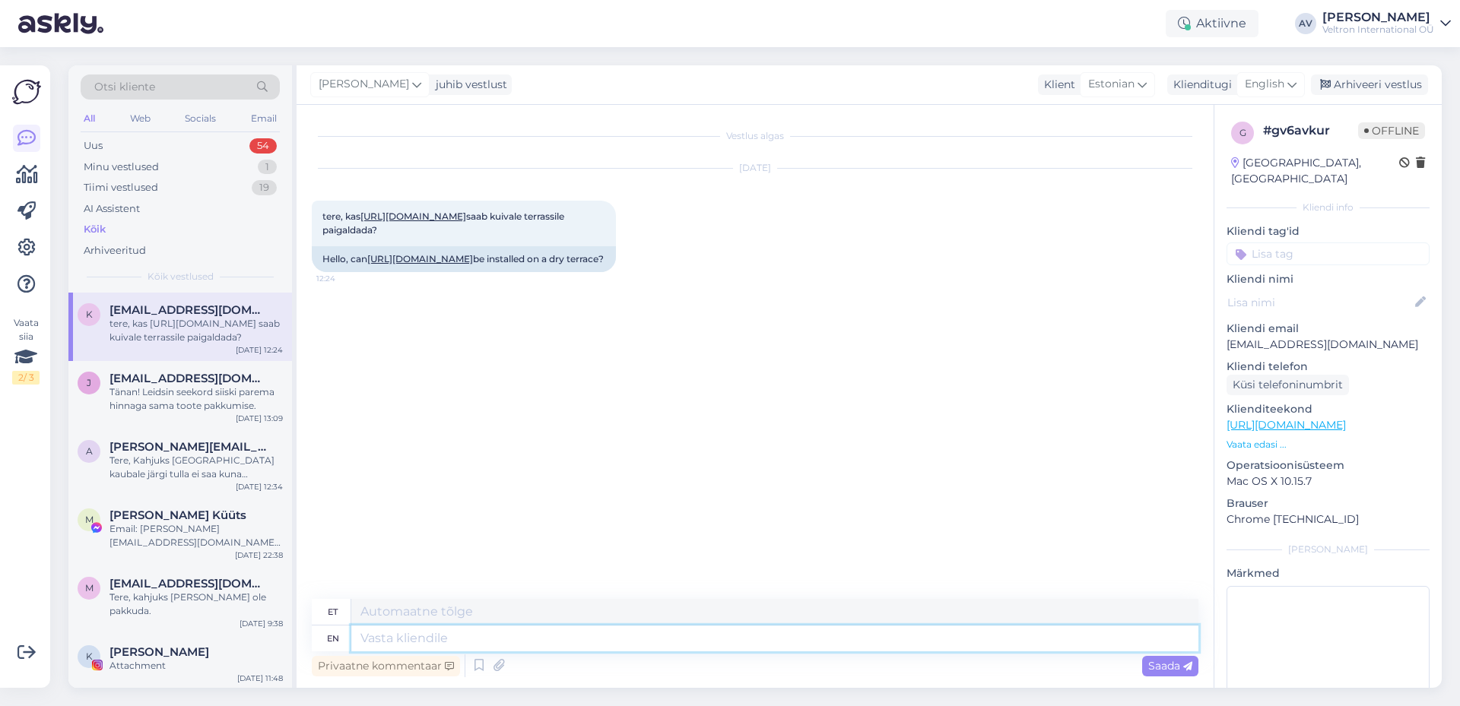
click at [490, 645] on textarea at bounding box center [774, 639] width 847 height 26
click at [483, 618] on textarea at bounding box center [774, 612] width 847 height 26
type textarea "d"
type textarea "Tere"
click at [1164, 657] on div "Saada" at bounding box center [1170, 666] width 56 height 21
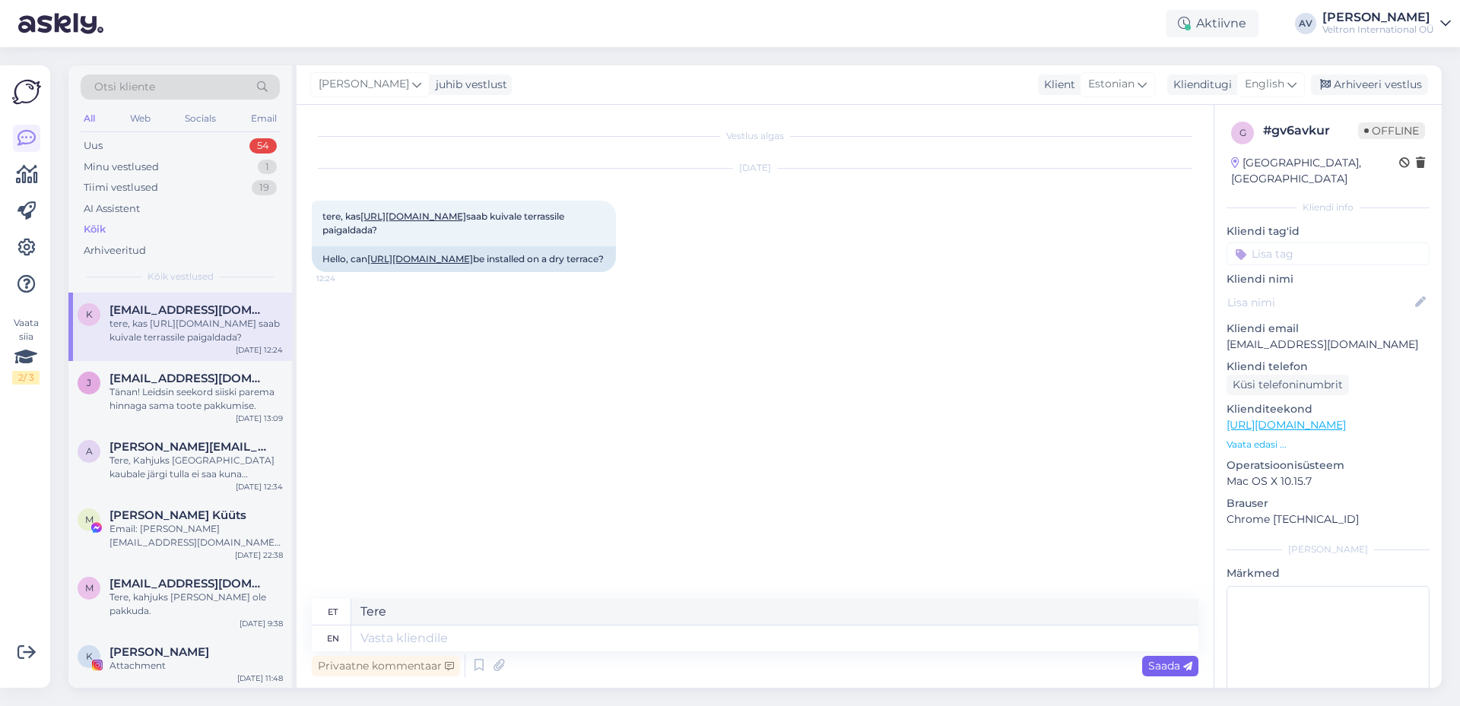
click at [1164, 671] on span "Saada" at bounding box center [1170, 666] width 44 height 14
click at [1162, 670] on span "Saada" at bounding box center [1170, 666] width 44 height 14
click at [1161, 668] on span "Saada" at bounding box center [1170, 666] width 44 height 14
click at [414, 632] on textarea at bounding box center [774, 639] width 847 height 26
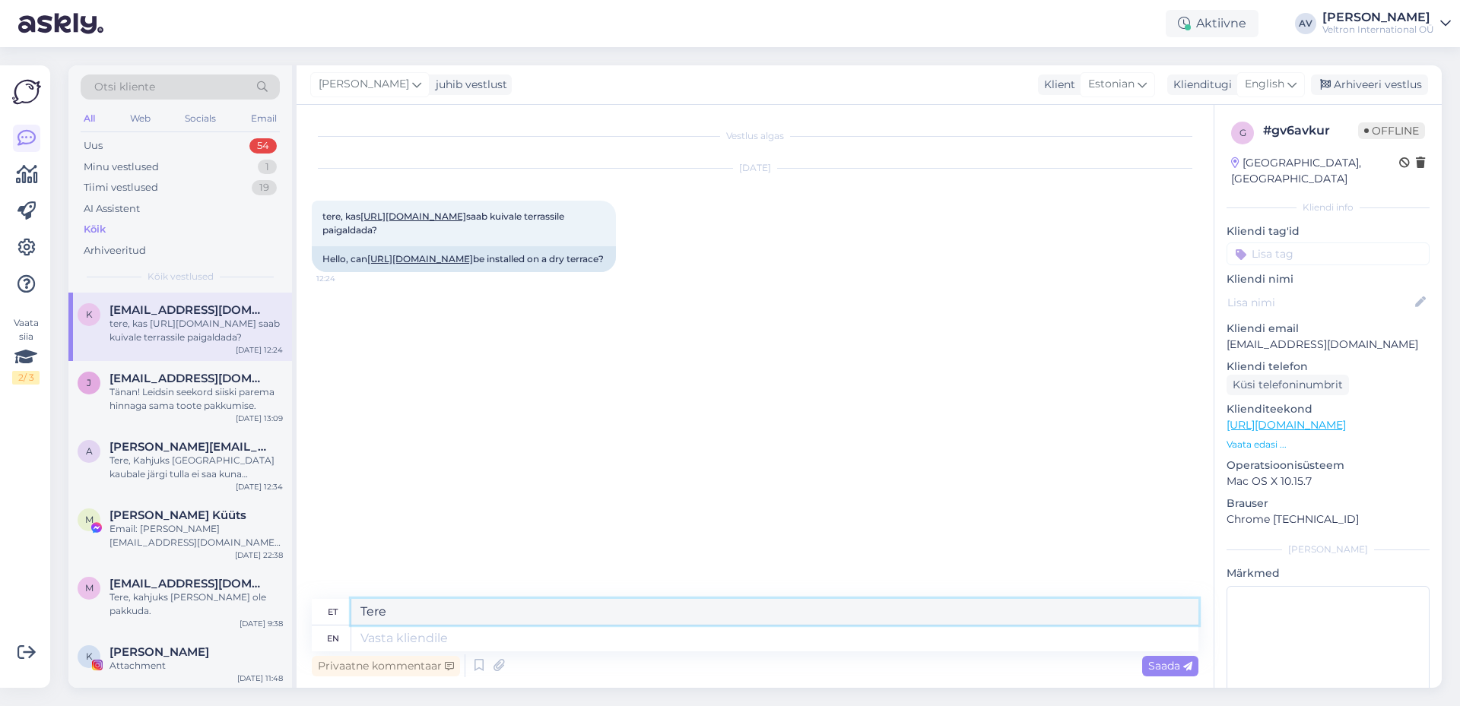
drag, startPoint x: 403, startPoint y: 612, endPoint x: 337, endPoint y: 601, distance: 67.0
click at [337, 601] on div "et Tere" at bounding box center [755, 612] width 886 height 27
click at [404, 636] on textarea at bounding box center [774, 639] width 847 height 26
click at [486, 647] on textarea at bounding box center [774, 639] width 847 height 26
type textarea "Tere,"
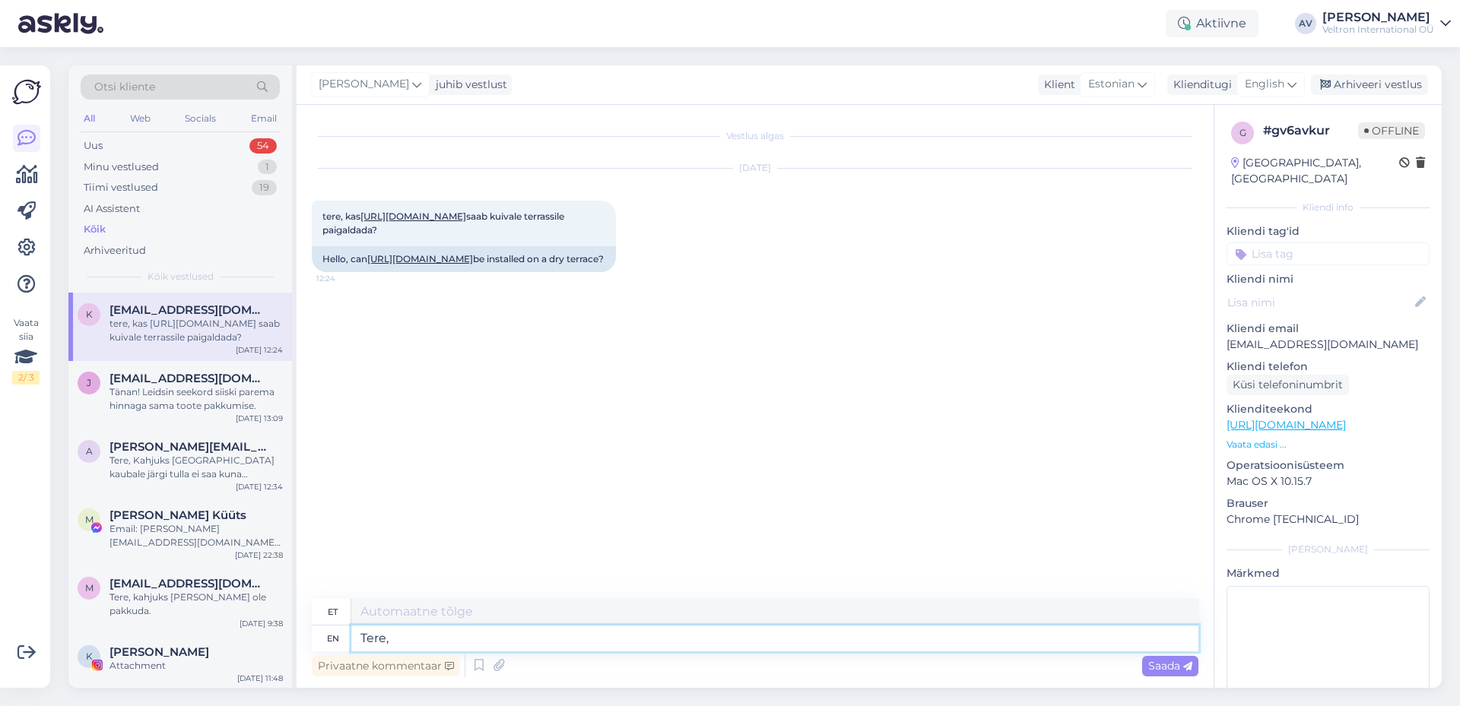
type textarea "Tere,"
type textarea "Tere, Kas"
type textarea "Tere, Kas teil o"
type textarea "Tere, Kas teil"
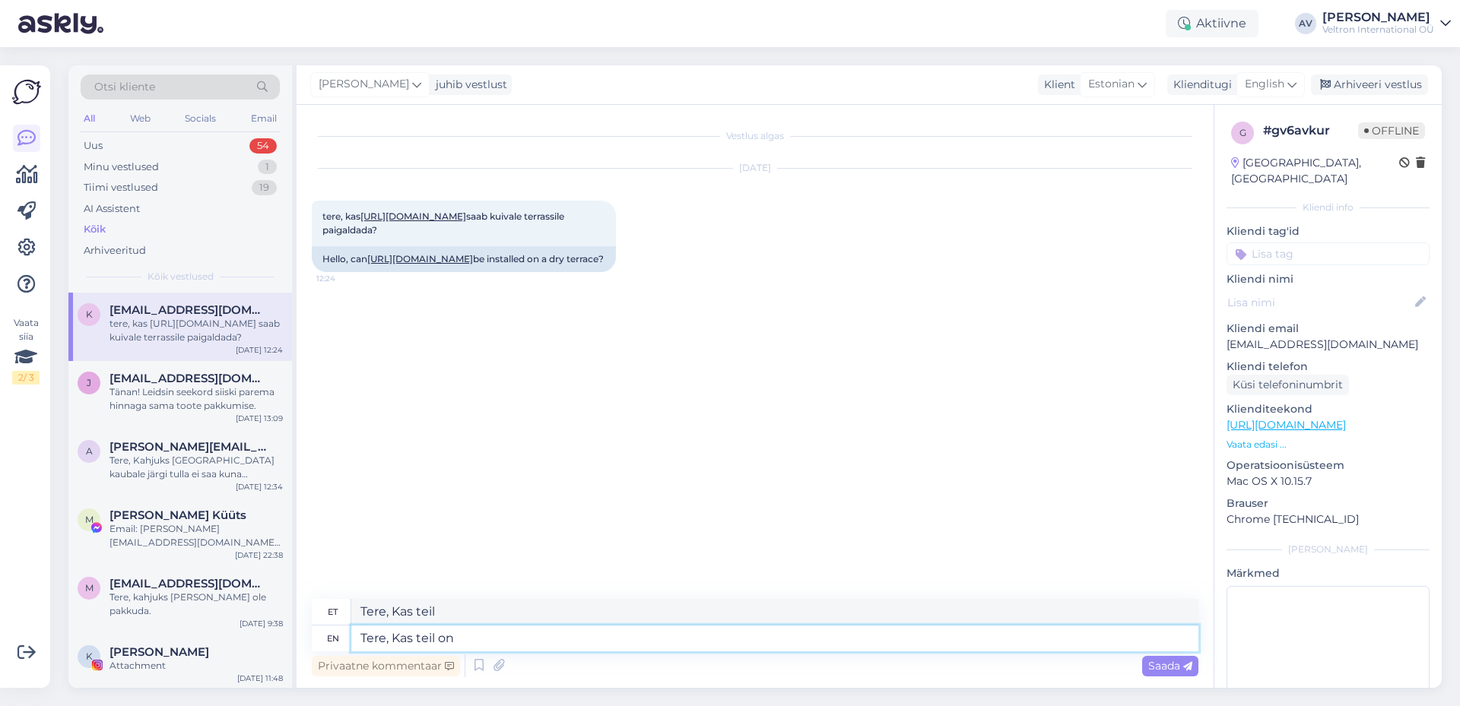
type textarea "Tere, Kas teil on"
type textarea "Tere, Kas teil on klaasitud te"
type textarea "Tere, Kas teil on klaasitud"
type textarea "Tere, Kas teil on klaasitud terr"
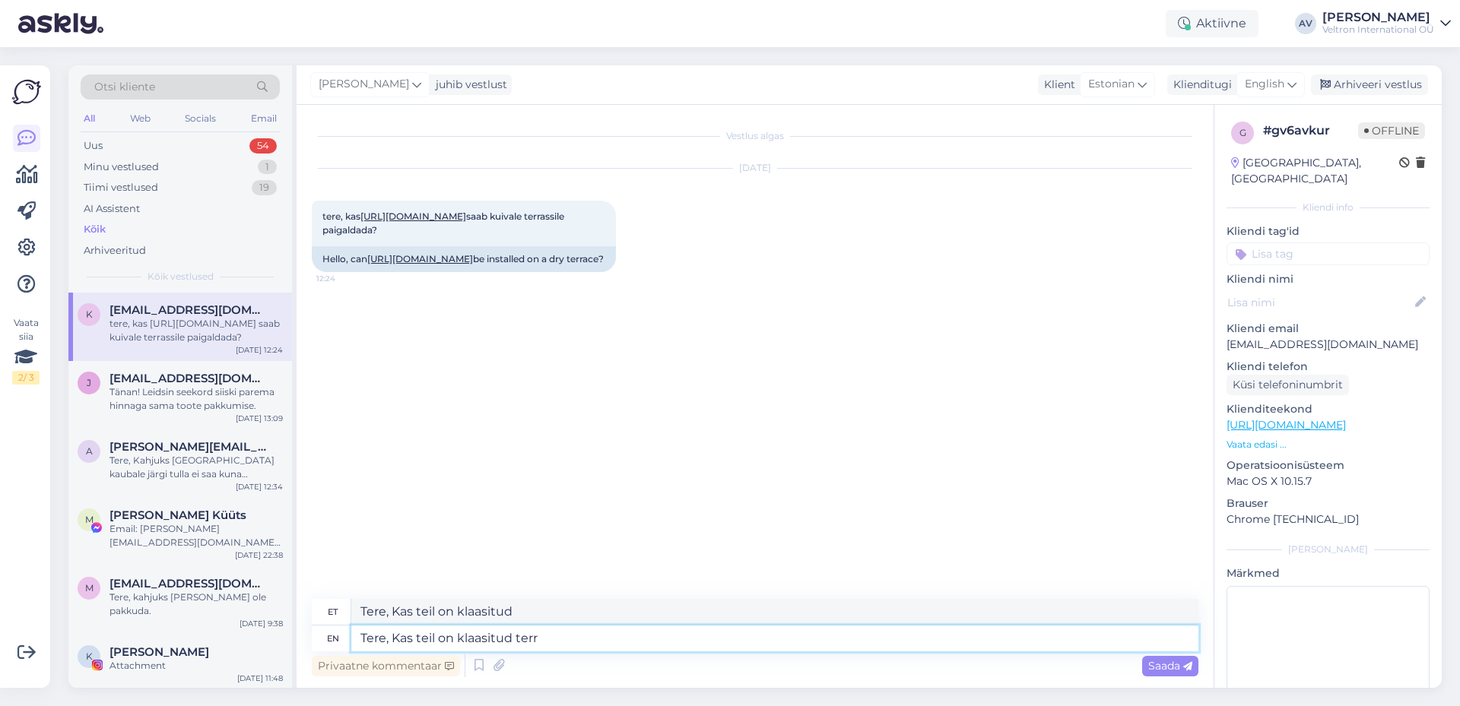
type textarea "Tere, Kas teil on klaasitud terr"
type textarea "Tere, Kas teil on klaasitud terrass"
type textarea "Tere, Kas teil on klaasitud terrass ja"
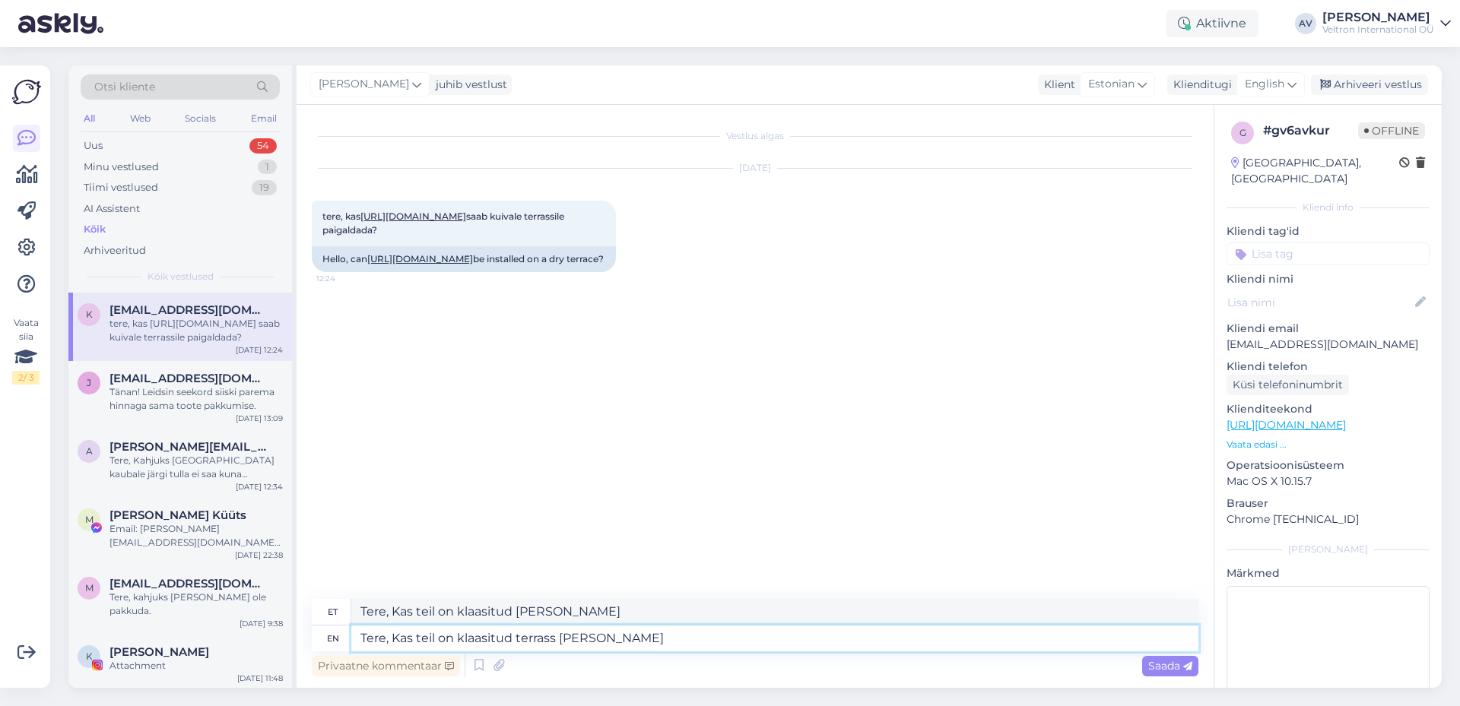
type textarea "Tere, Kas teil on klaasitud terrass ja kui"
type textarea "Tere, Kas teil on klaasitud terrass ja kui suurt ala soo"
type textarea "Tere, Kas teil on klaasitud terrass ja kui suurt ala"
type textarea "Tere, Kas teil on klaasitud terrass ja kui suurt ala soovite s"
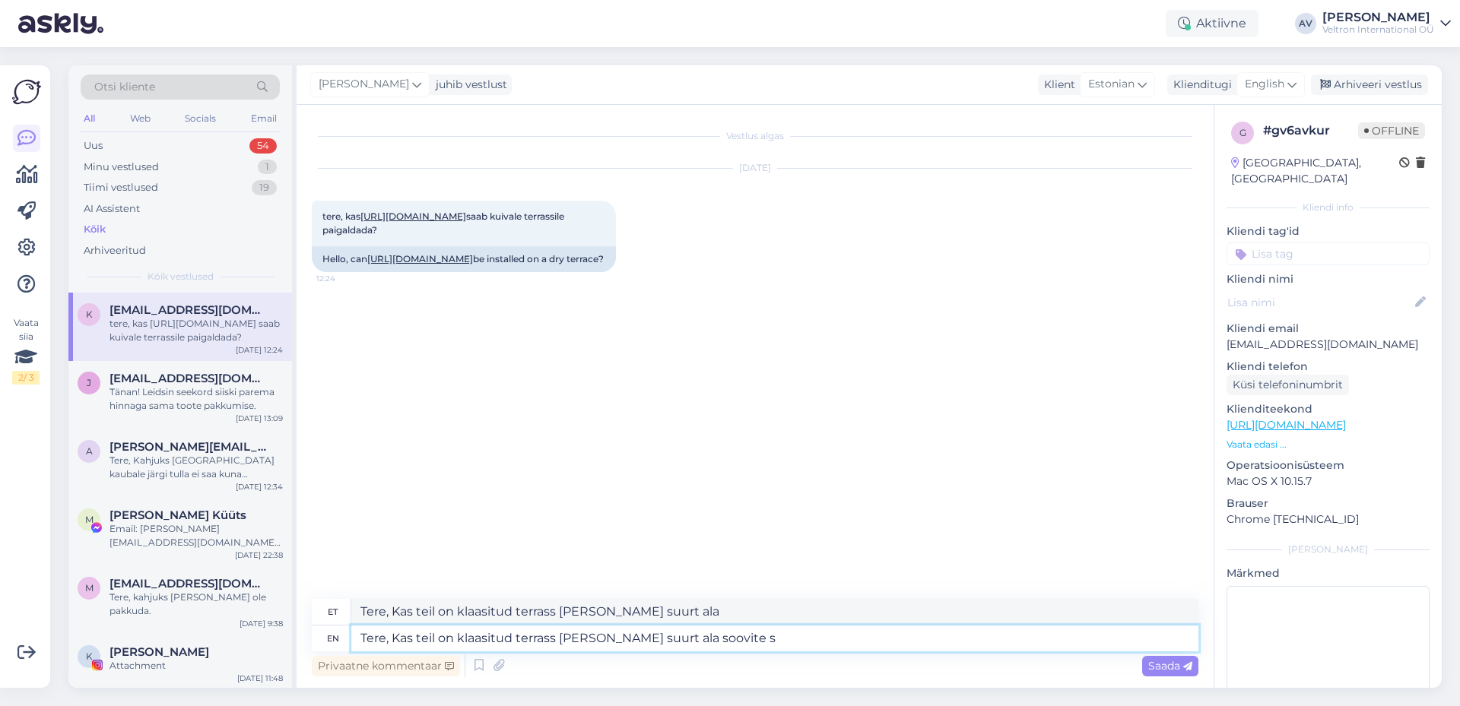
type textarea "Tere, Kas teil on klaasitud terrass ja kui suurt ala soovite"
type textarea "Tere, Kas teil on klaasitud terrass ja kui suurt ala soovite soojendada."
type textarea "Tere, Kas teil on klaasitud terrass ja kui suurt ala soojendada."
type textarea "Tere, Kas teil on klaasitud terrass ja kui suurt ala soovite soojendada?"
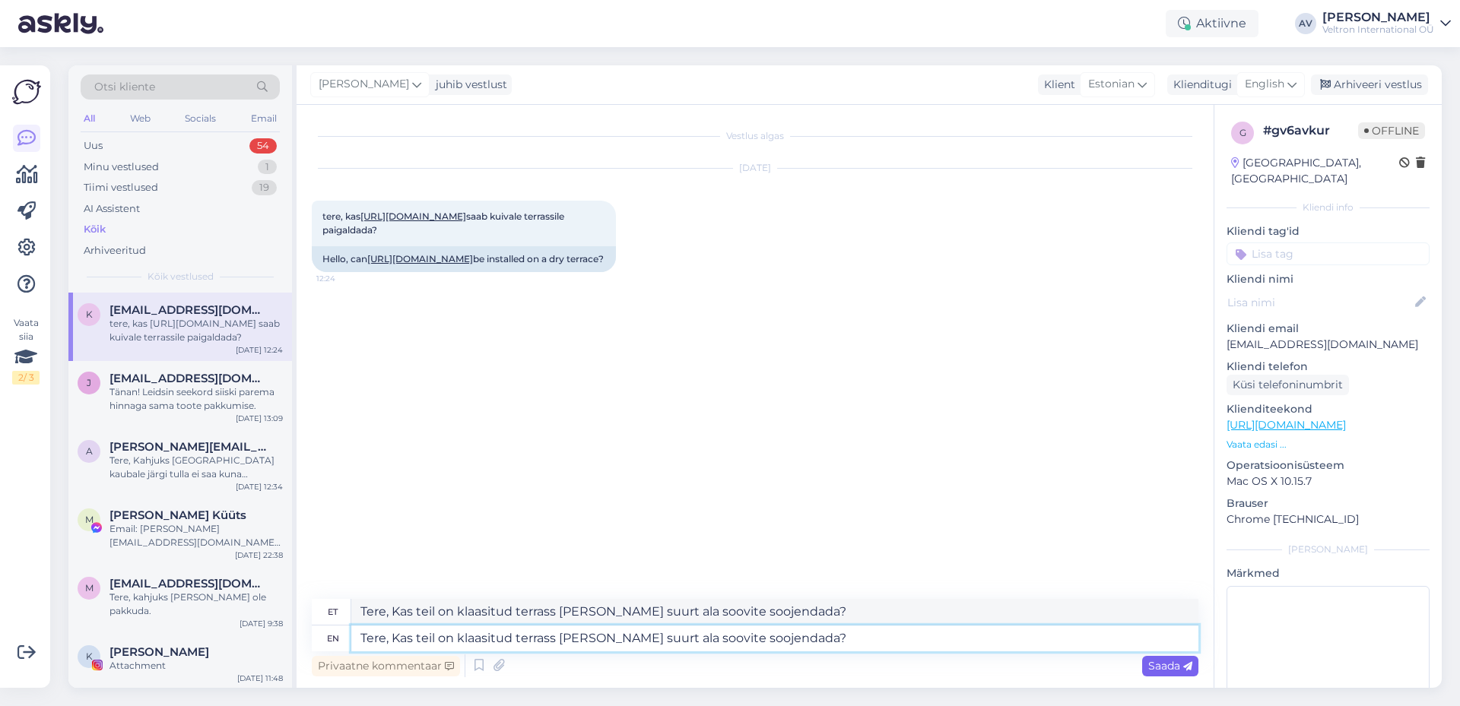
type textarea "Tere, Kas teil on klaasitud terrass ja kui suurt ala soovite soojendada?"
click at [1158, 661] on span "Saada" at bounding box center [1170, 666] width 44 height 14
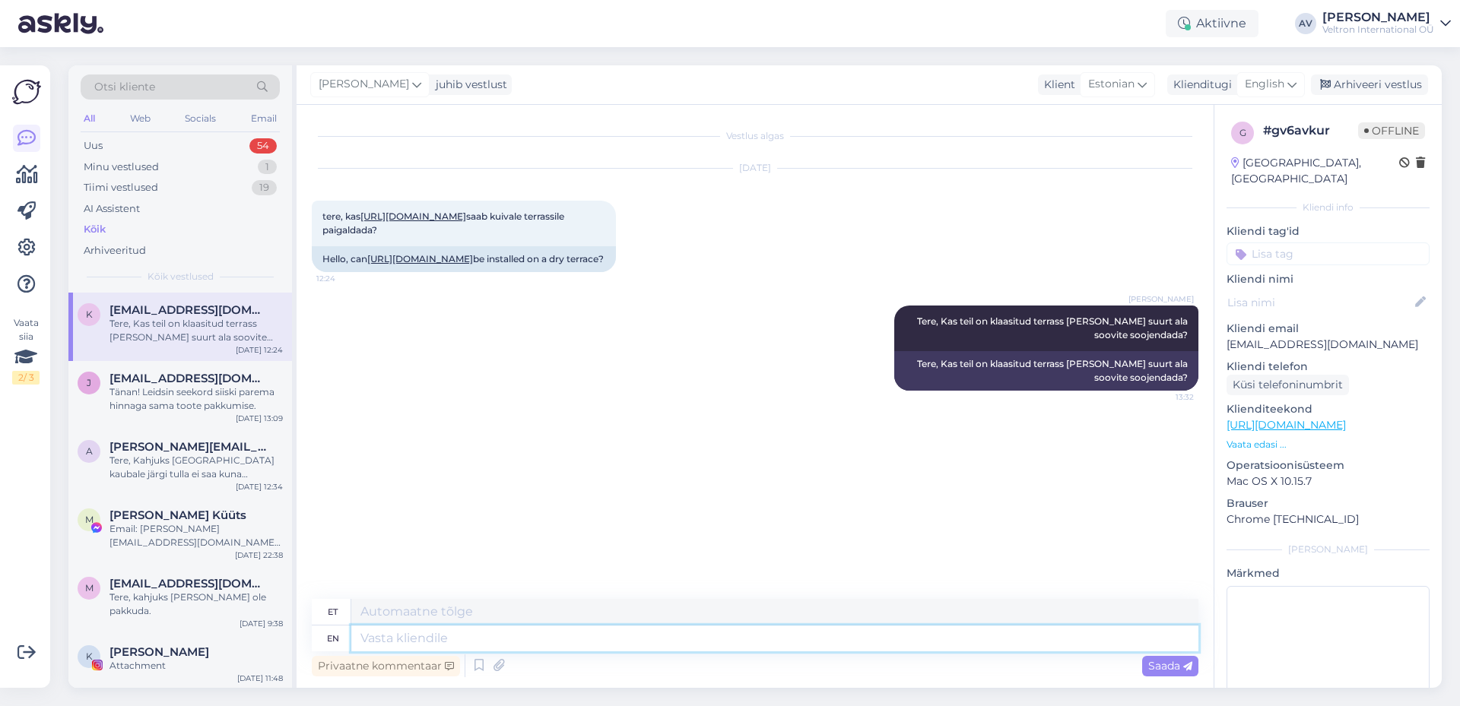
click at [458, 637] on textarea at bounding box center [774, 639] width 847 height 26
click at [423, 642] on textarea at bounding box center [774, 639] width 847 height 26
type textarea "Lahtisel"
type textarea "Lahtisel terrassil"
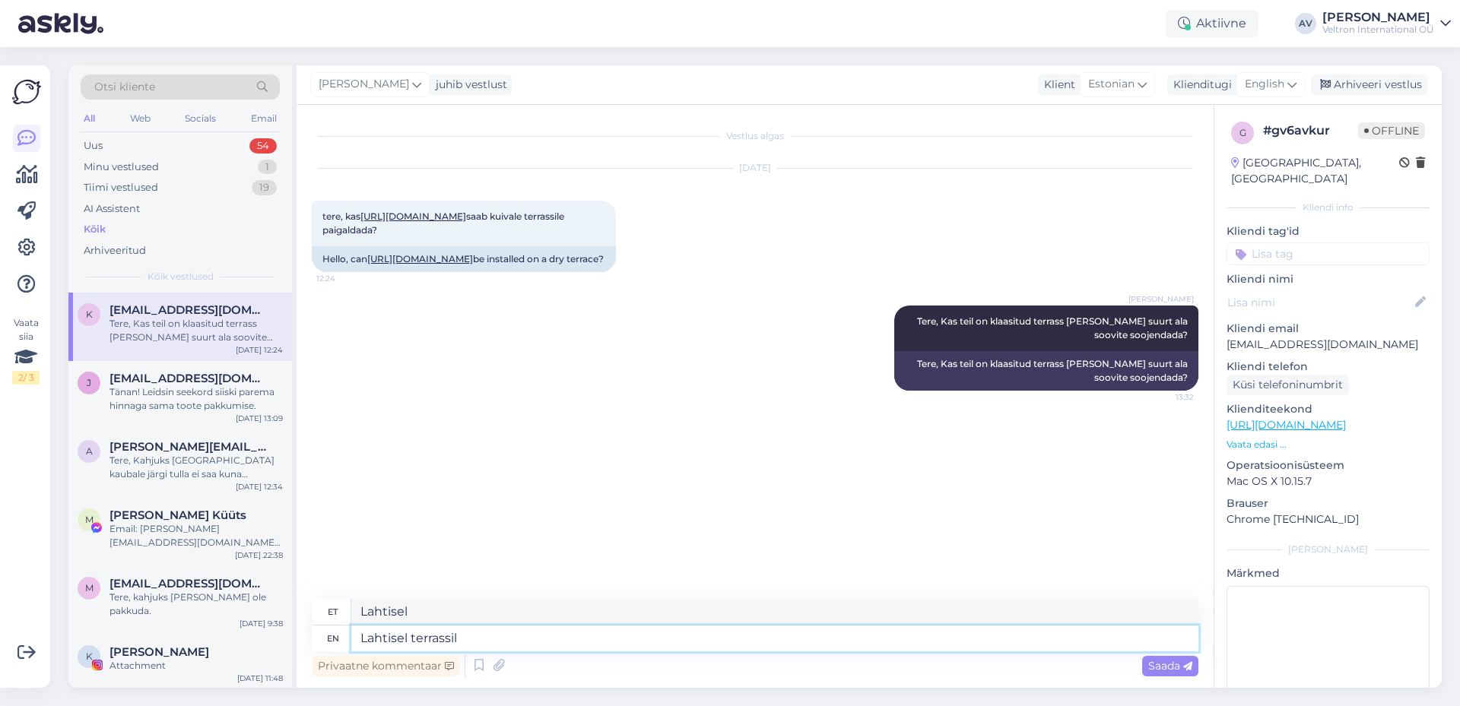
type textarea "Lahtisel terrassil"
type textarea "Lahtisel"
type textarea "Lahtisele s"
type textarea "Lahtisele"
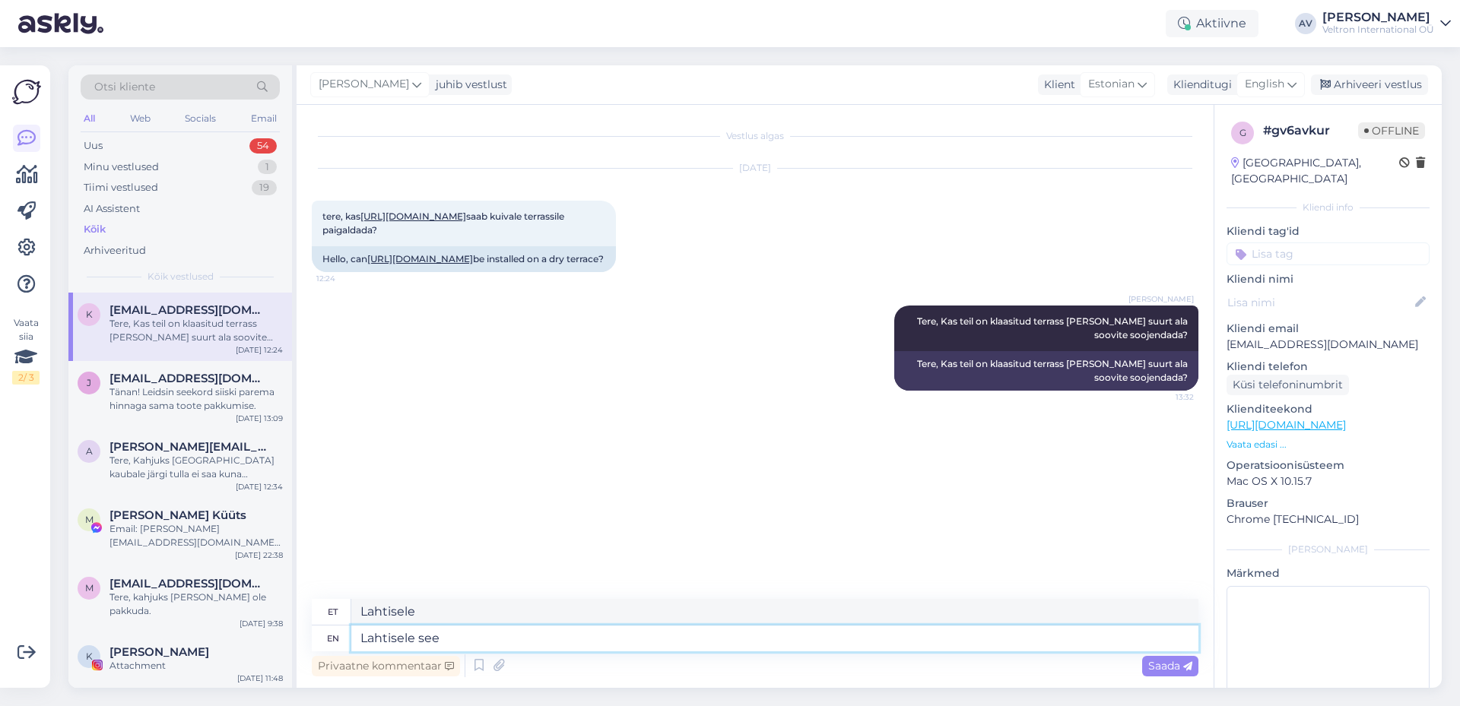
type textarea "Lahtisele see"
type textarea "Lahtisele see toode"
type textarea "Lahtisele se"
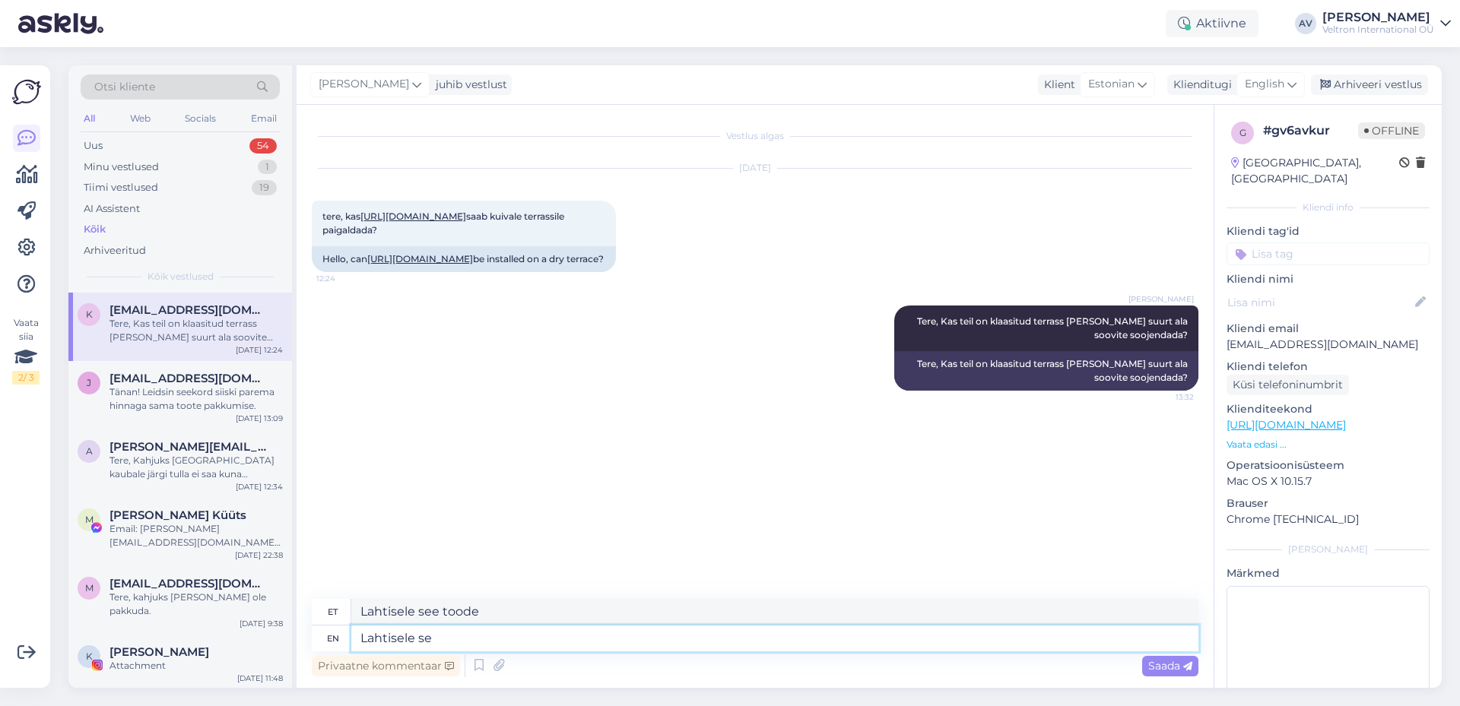
type textarea "Lahtisele see"
type textarea "Lahtisele seda"
type textarea "Lahtisele sedale"
type textarea "Lahtisele seda tüüpi s"
type textarea "Lahtisele seda tüüpi"
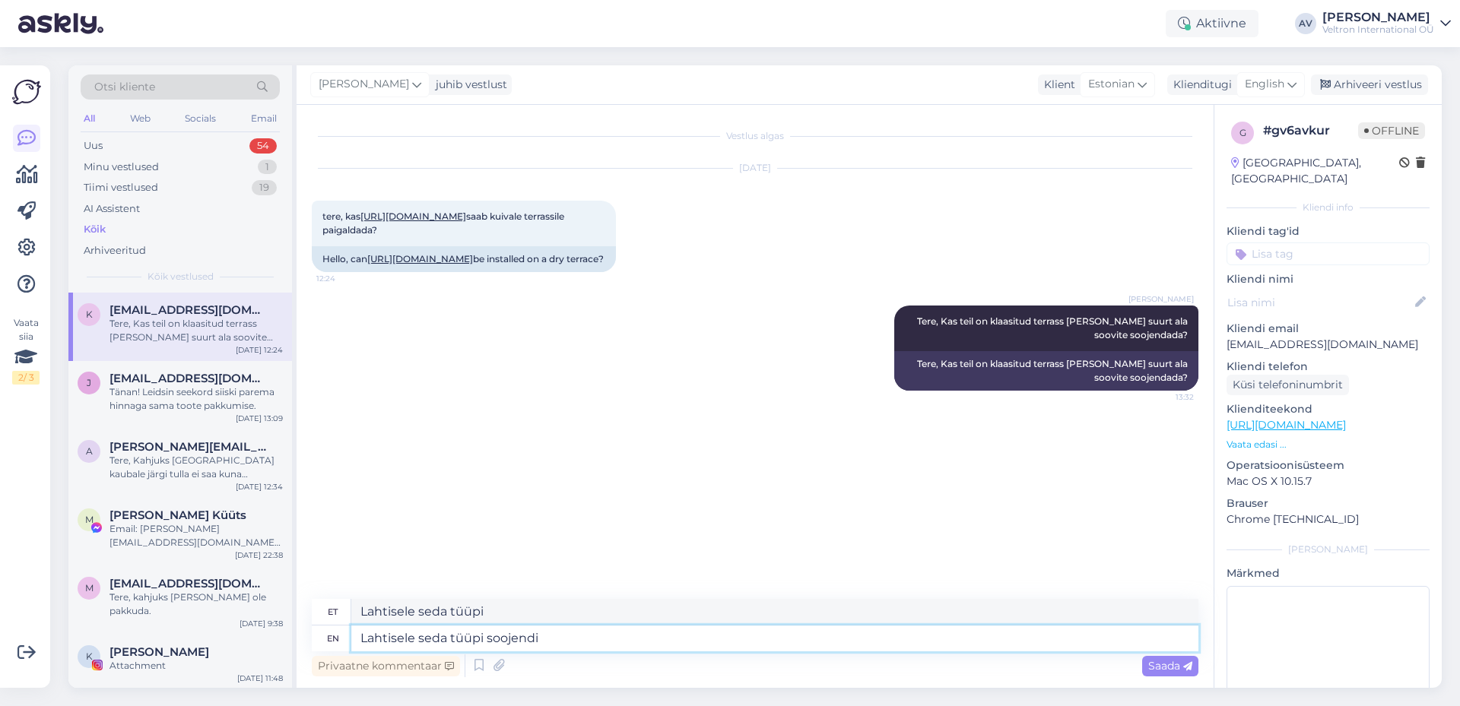
type textarea "Lahtisele seda tüüpi soojendi k"
type textarea "Lahtisele seda tüüpi soojendi"
type textarea "Lahtisele seda tüüpi soojendi kindl"
type textarea "Lahtisele seda tüüpi soojendi kindlasti ei"
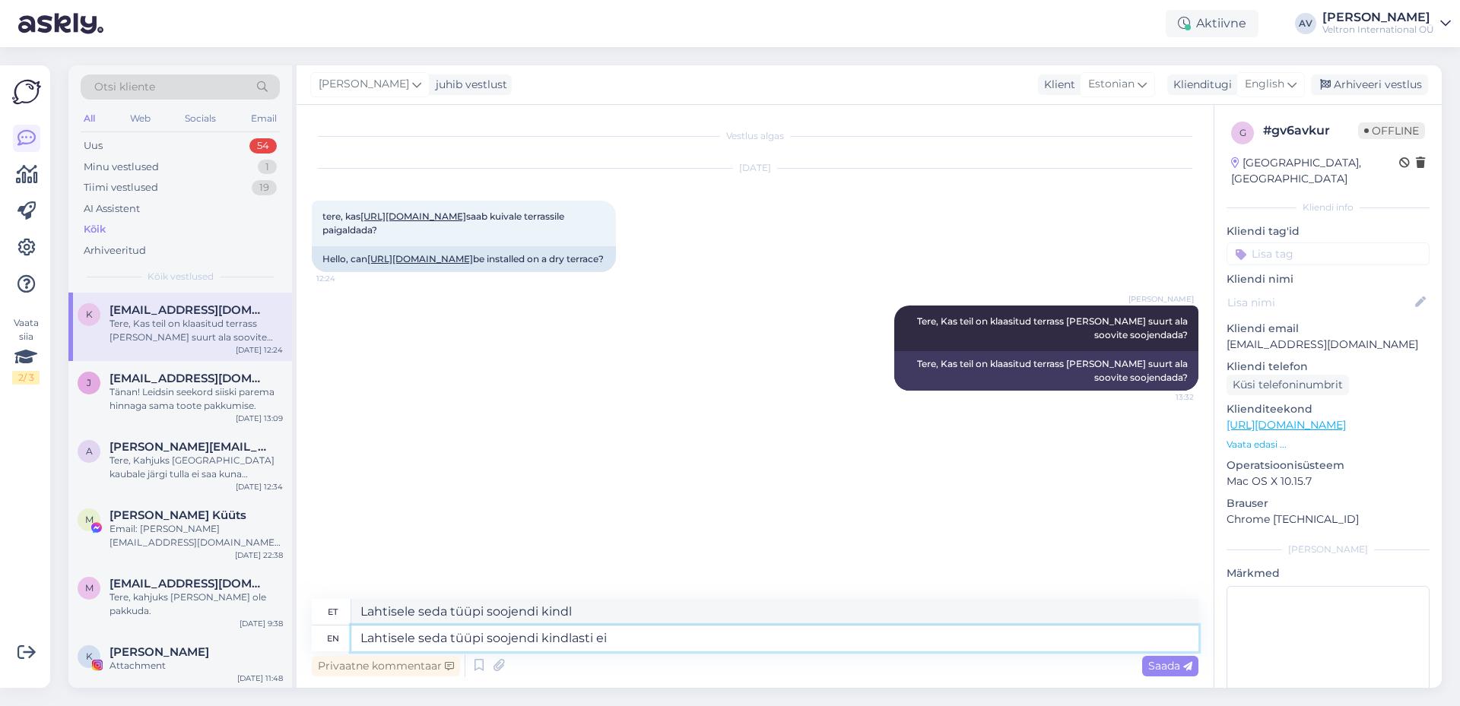
type textarea "Lahtisele seda tüüpi soojendi kindlasti"
type textarea "Lahtisele seda tüüpi soojendi kindlasti ei s"
type textarea "Lahtisele seda tüüpi soojendi kindlasti ei"
type textarea "Lahtisele seda tüüpi soojendi kindlasti ei sobi."
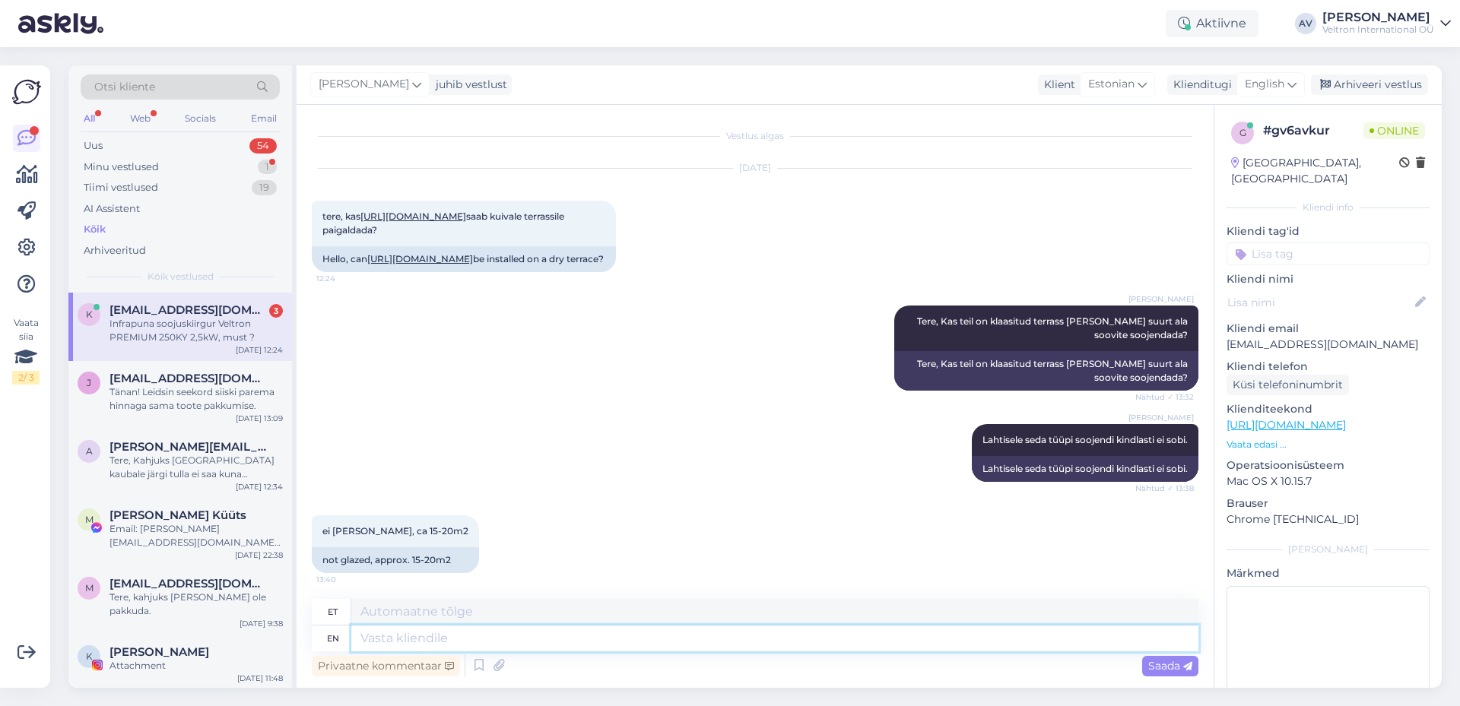
scroll to position [269, 0]
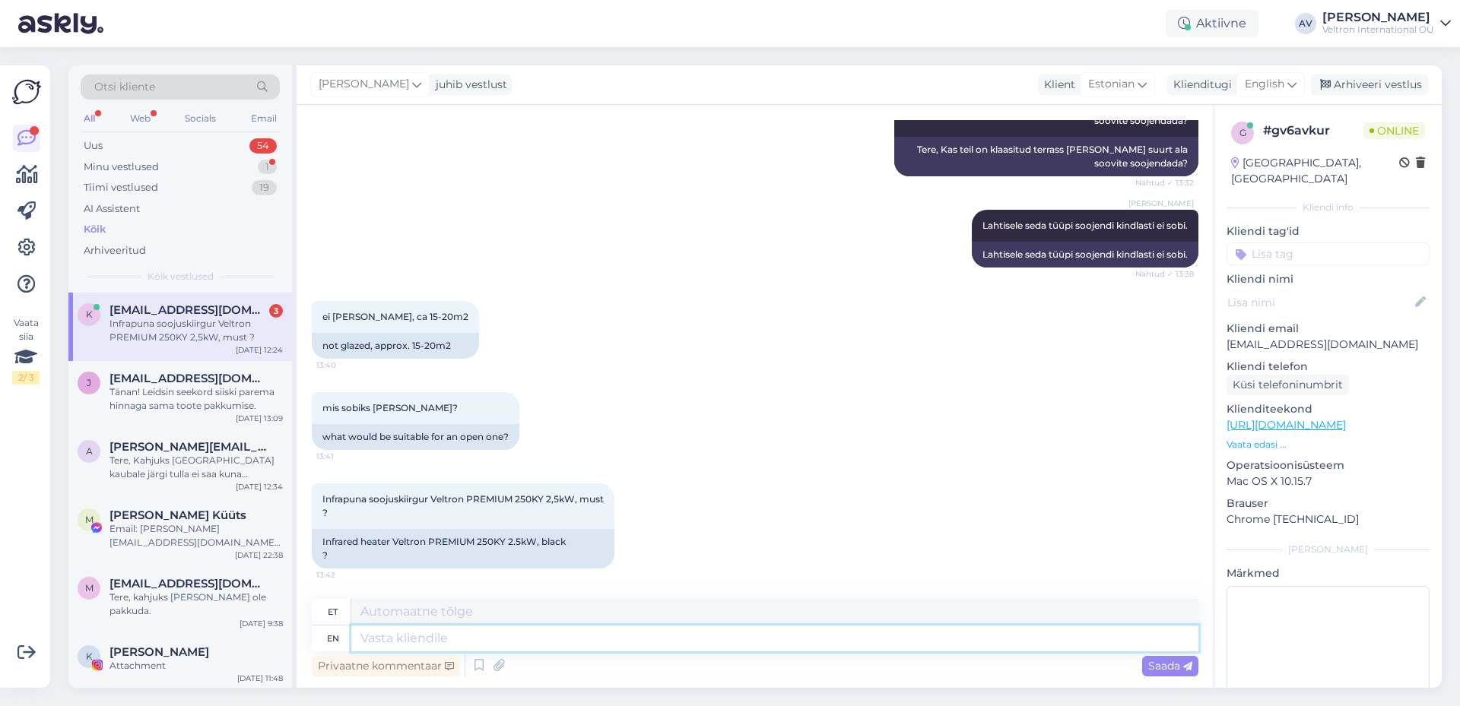
click at [493, 636] on textarea at bounding box center [774, 639] width 847 height 26
type textarea "jah s"
type textarea "jah"
type textarea "jah see m"
type textarea "jah näe"
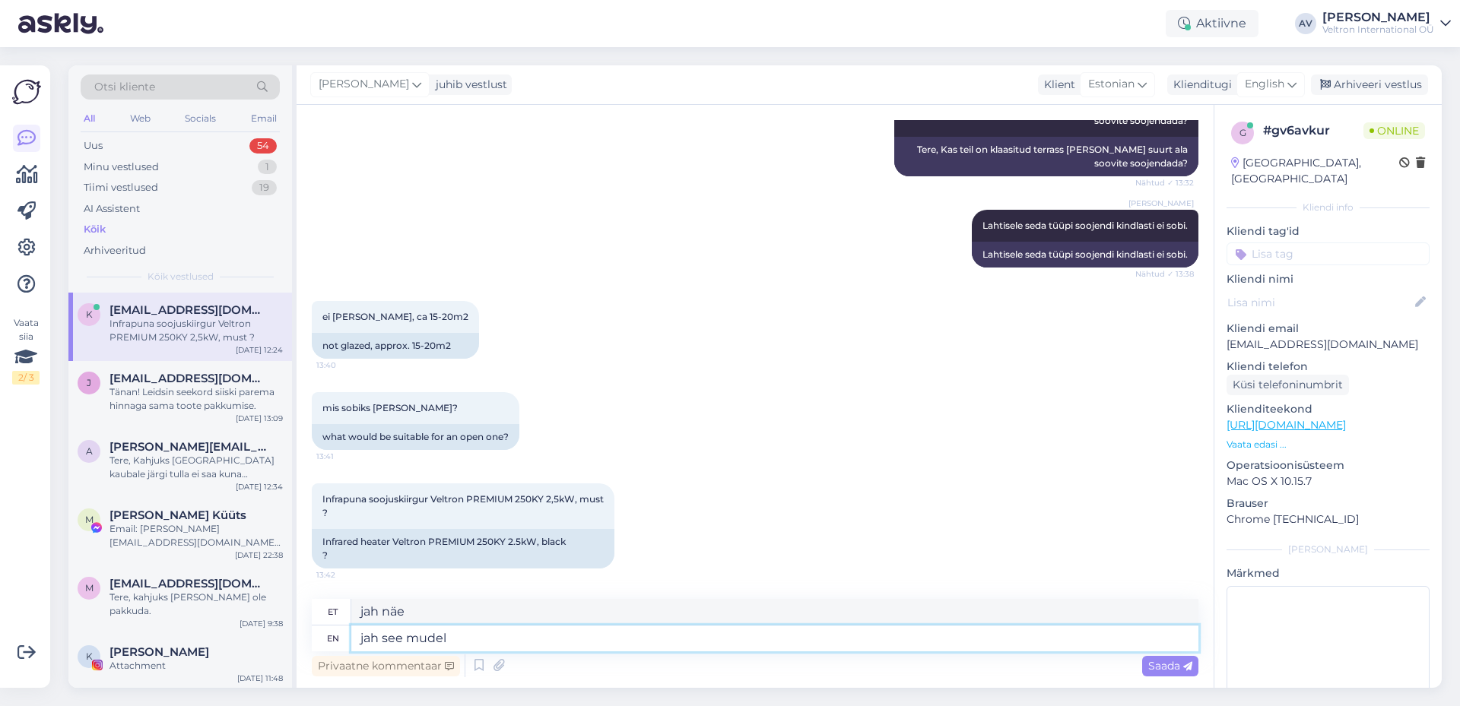
type textarea "jah see mudel s"
type textarea "jah, vaata mudelit"
type textarea "jah see mudel sobib"
type textarea "jah, vaata mudel sobib"
type textarea "jah see mudel sobib idea"
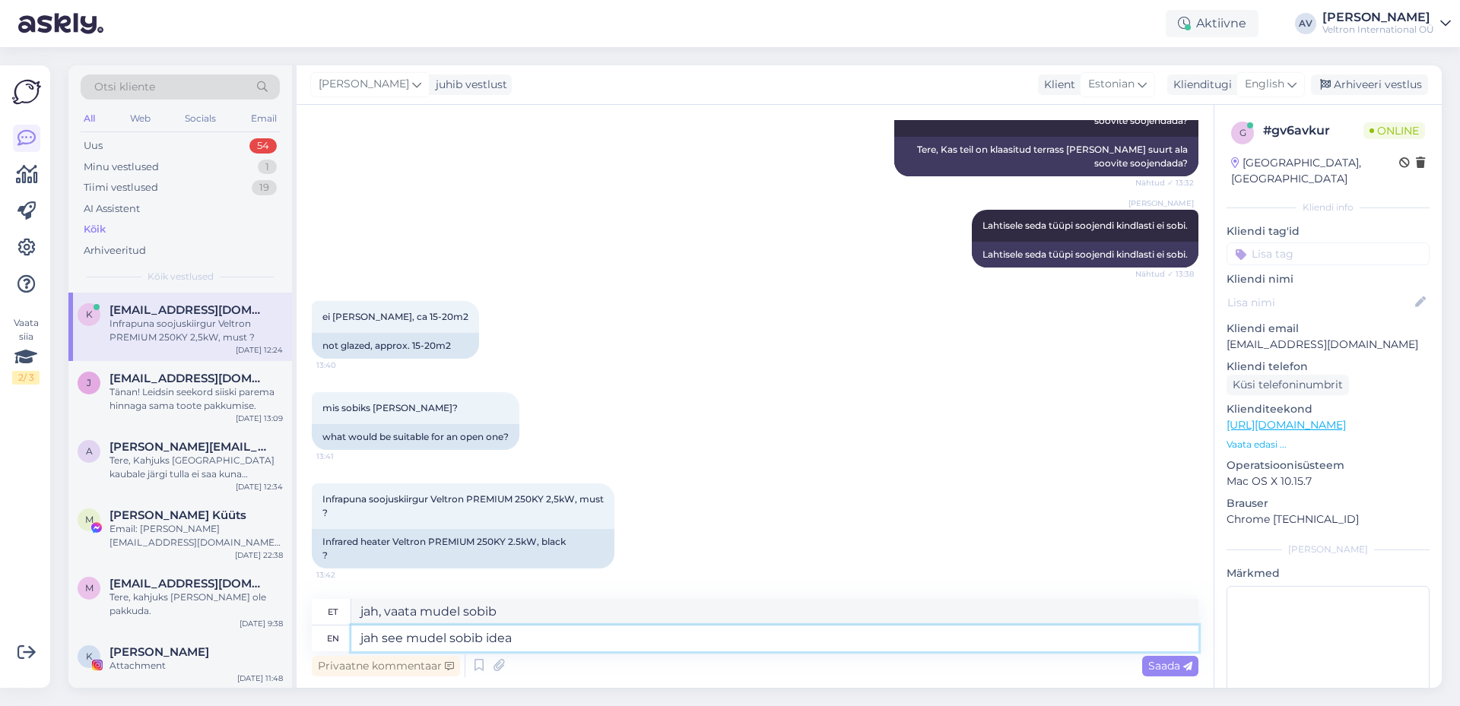
type textarea "jah, vaata mudel sobib ideed"
type textarea "jah see mudel sobib ideaalselt"
click at [1184, 660] on span "Saada" at bounding box center [1170, 666] width 44 height 14
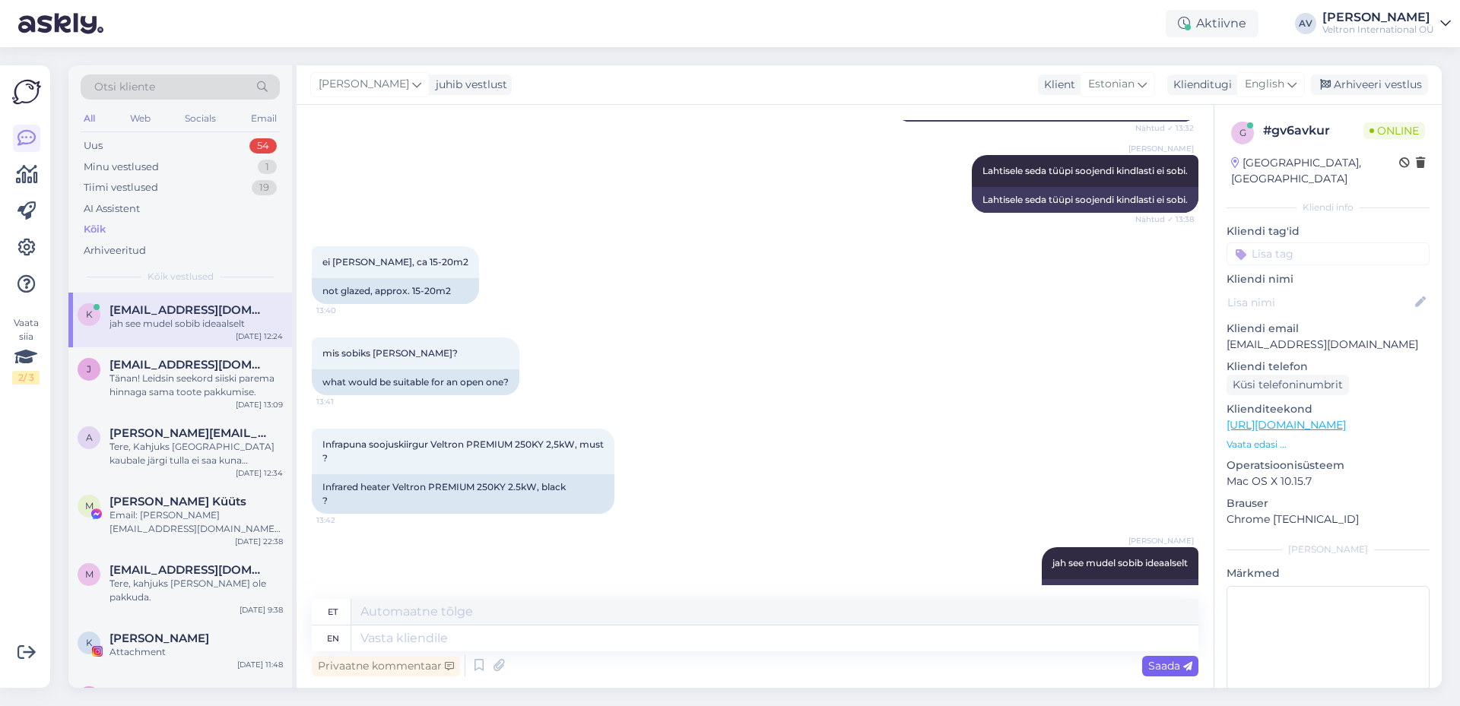
scroll to position [360, 0]
